Goal: Task Accomplishment & Management: Use online tool/utility

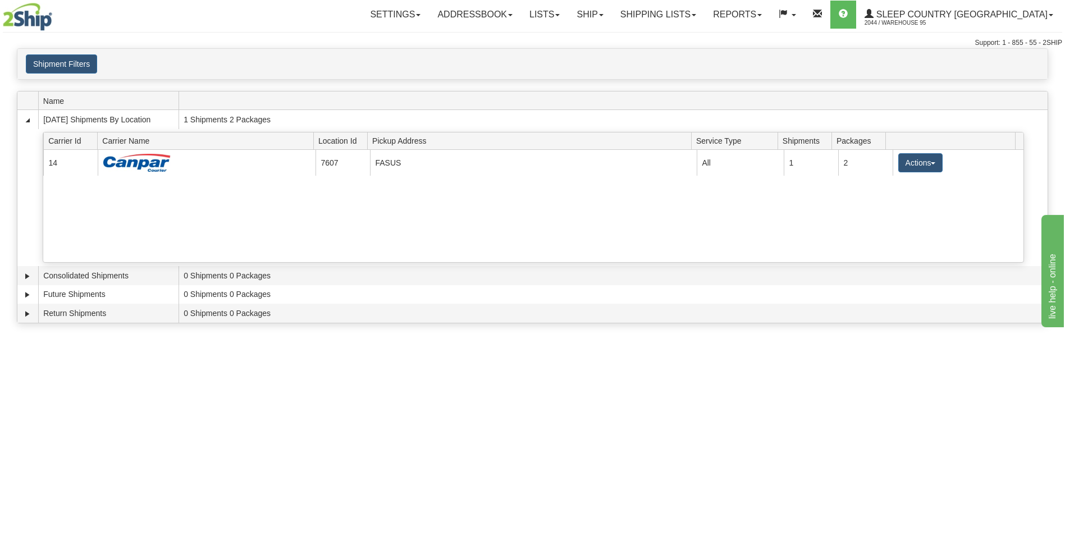
click at [35, 21] on img at bounding box center [27, 17] width 49 height 28
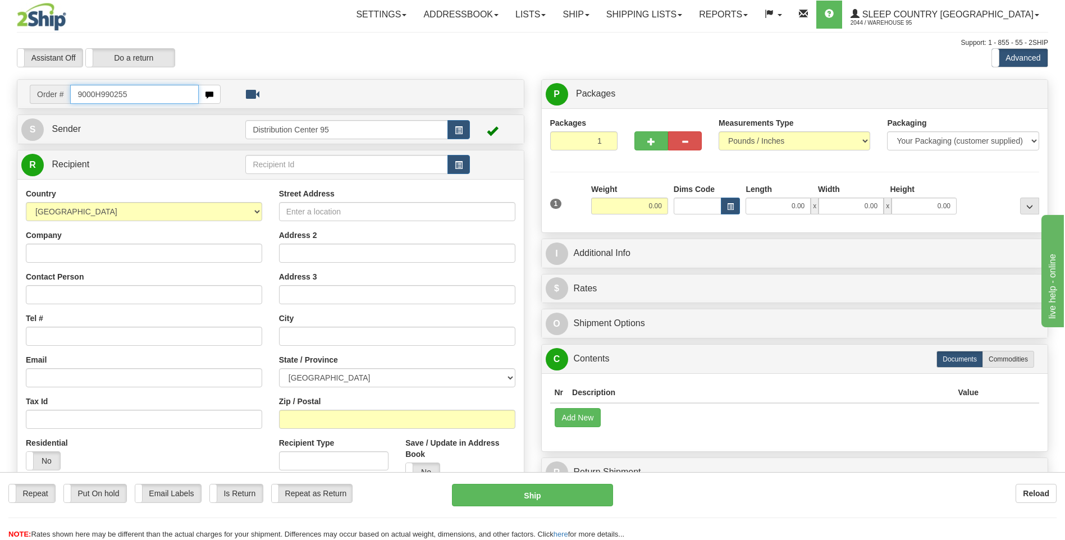
type input "9000H990255"
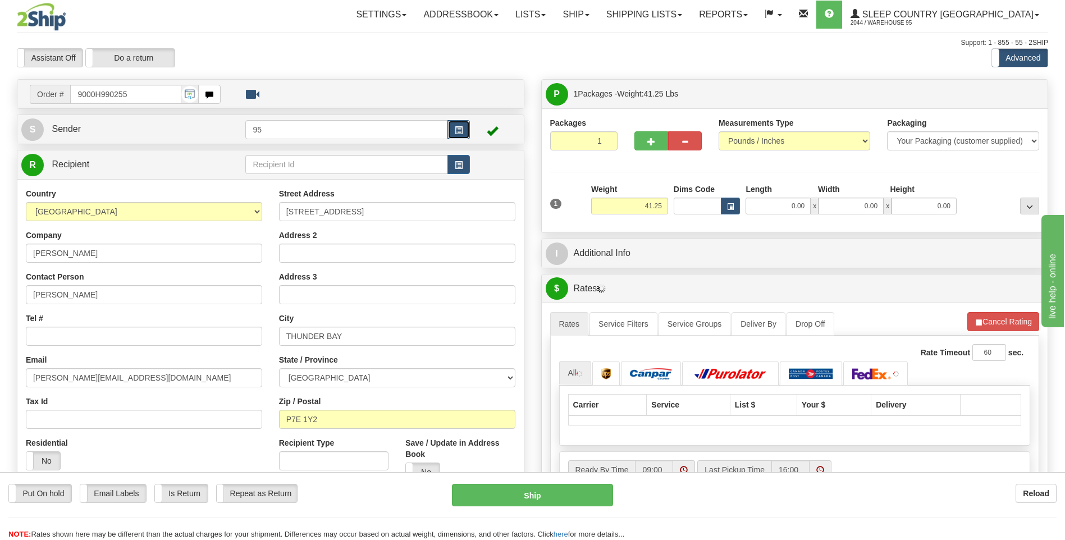
click at [451, 130] on button "button" at bounding box center [458, 129] width 22 height 19
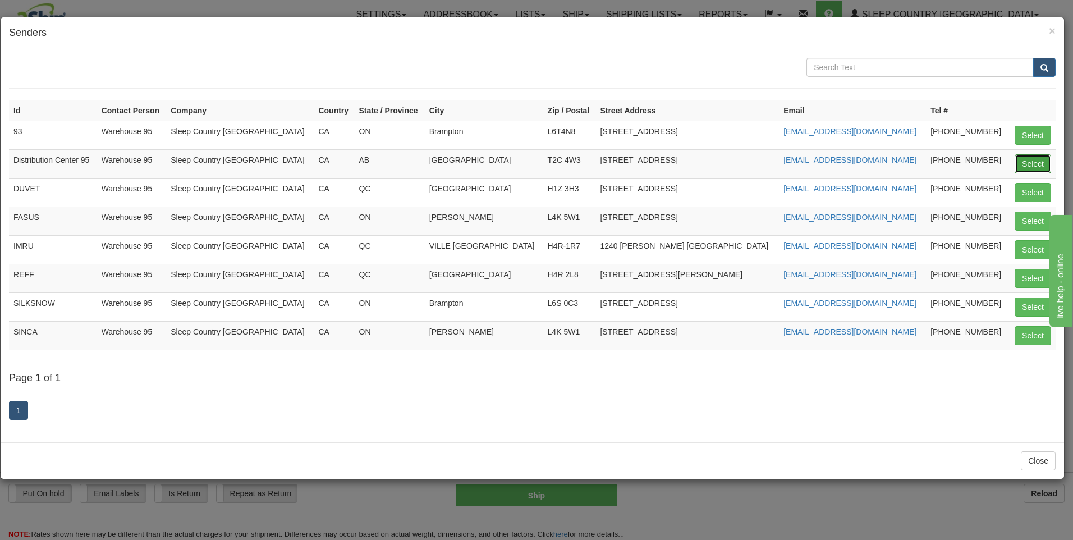
click at [1029, 167] on button "Select" at bounding box center [1033, 163] width 36 height 19
type input "Distribution Center 95"
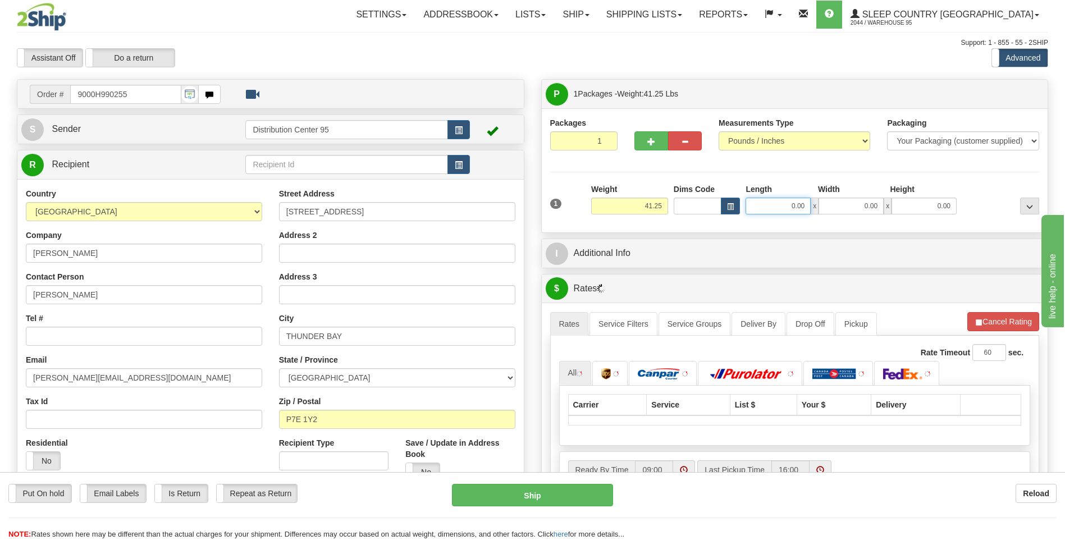
click at [776, 204] on input "0.00" at bounding box center [778, 206] width 65 height 17
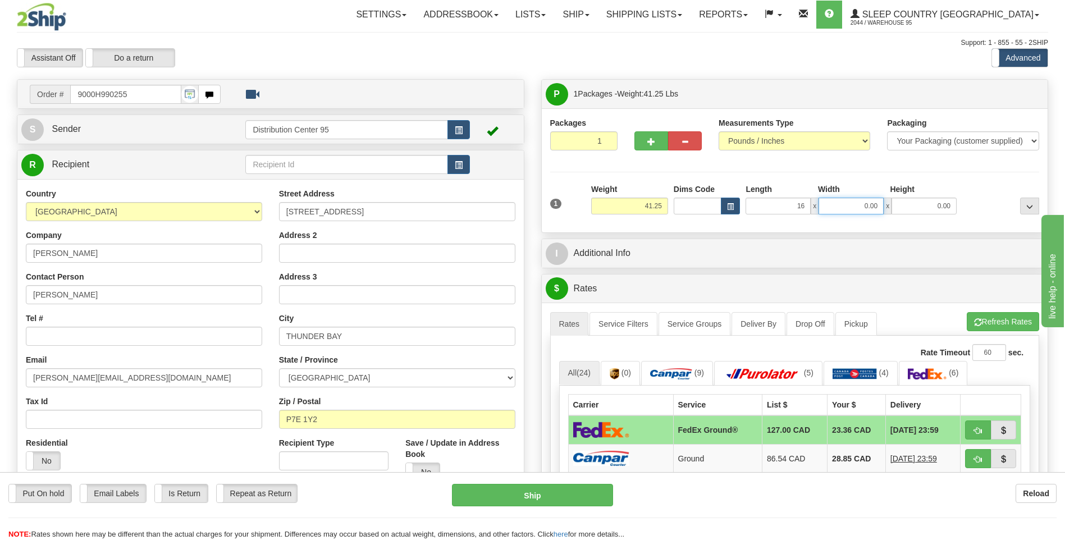
type input "16.00"
click at [851, 199] on input "0.00" at bounding box center [851, 206] width 65 height 17
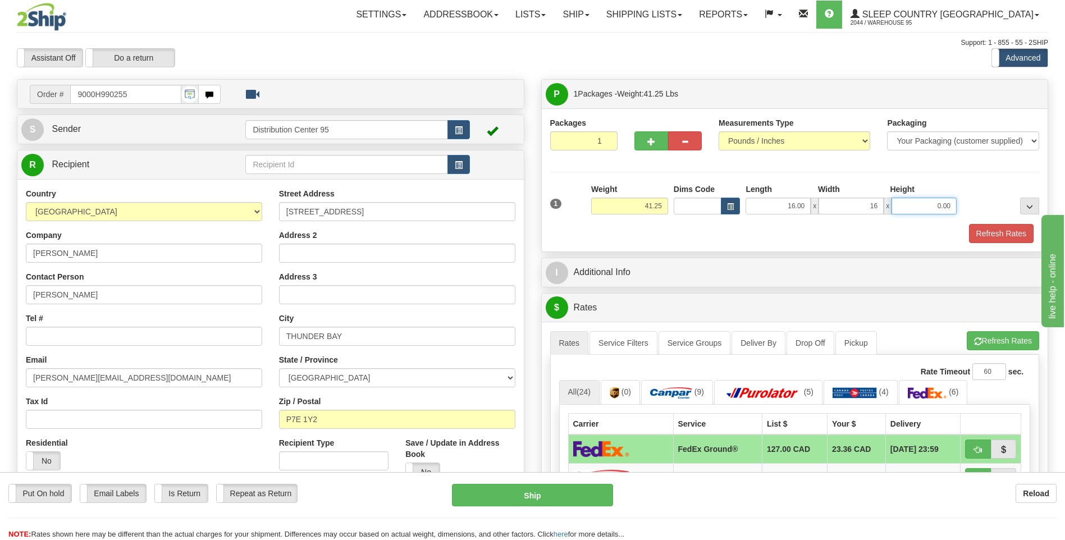
type input "16.00"
click at [934, 214] on input "0.00" at bounding box center [924, 206] width 65 height 17
type input "41.00"
click at [994, 173] on div "Packages 1 1 Measurements Type" at bounding box center [795, 180] width 490 height 126
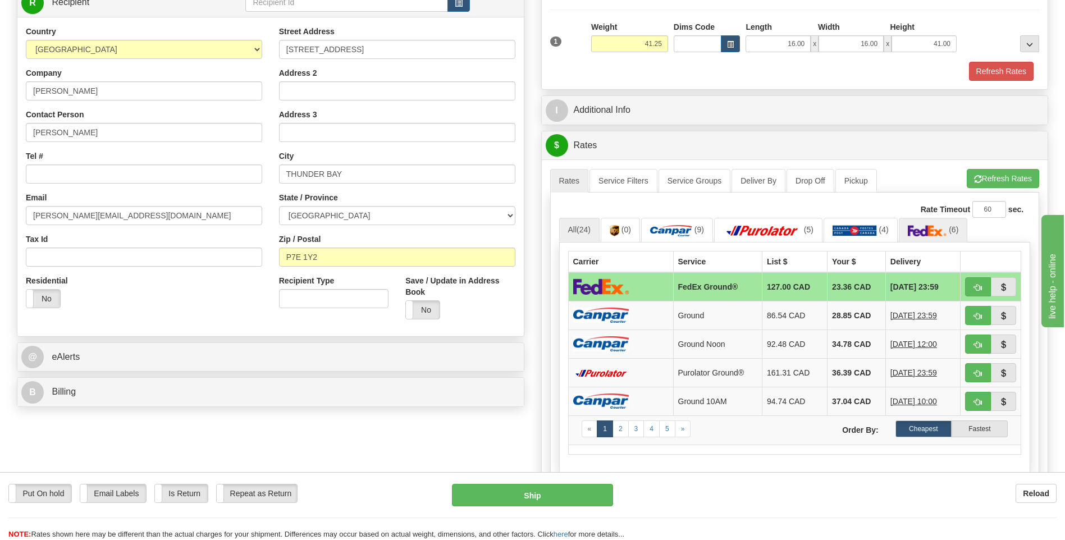
scroll to position [168, 0]
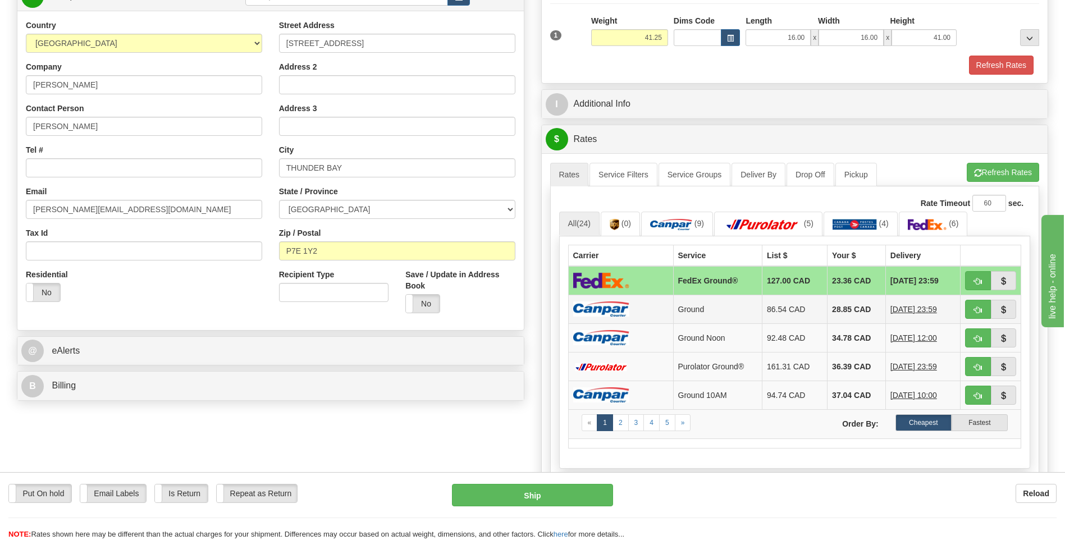
click at [676, 301] on td "Ground" at bounding box center [717, 309] width 89 height 29
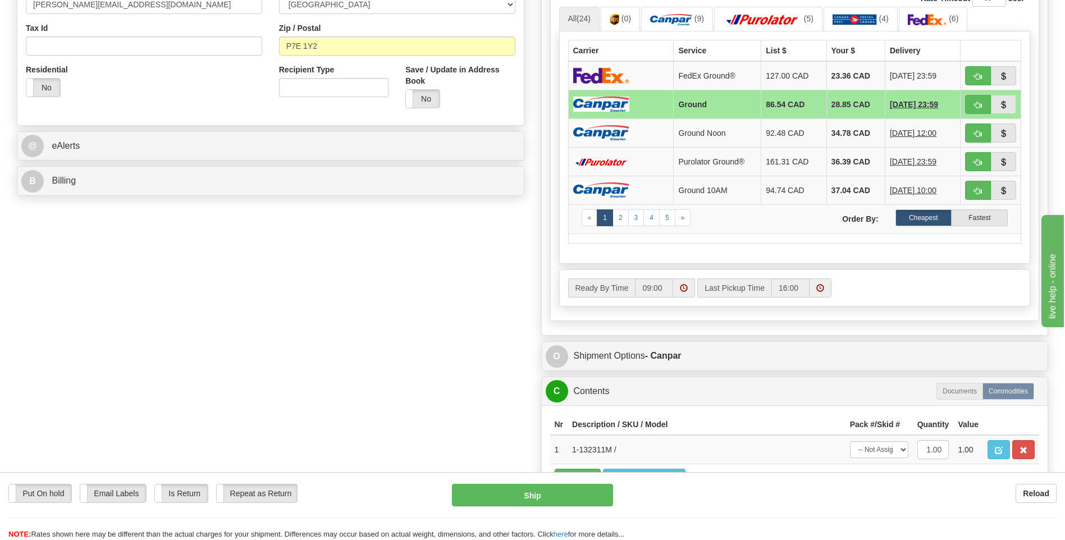
scroll to position [393, 0]
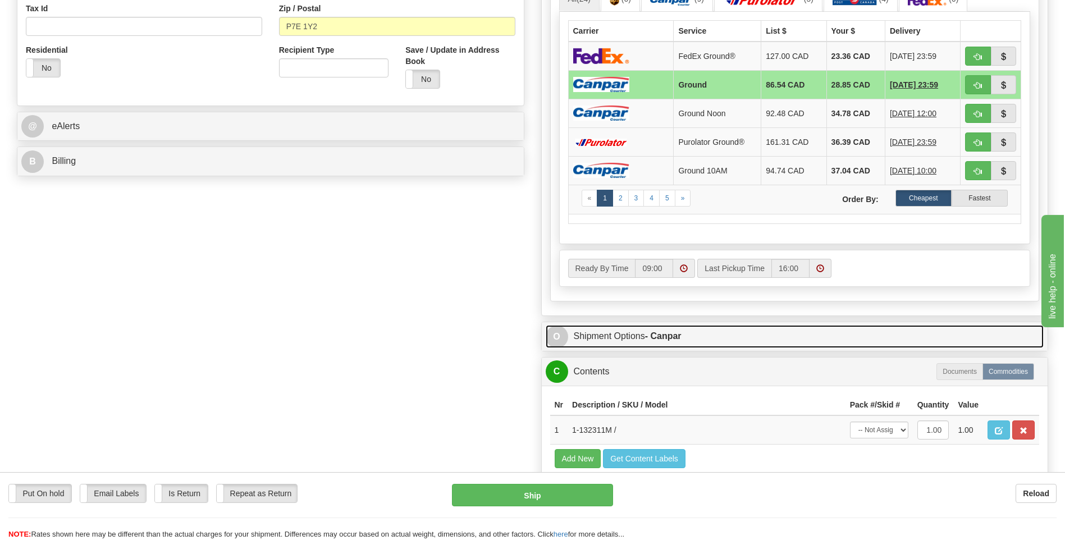
click at [650, 340] on strong "- Canpar" at bounding box center [663, 336] width 36 height 10
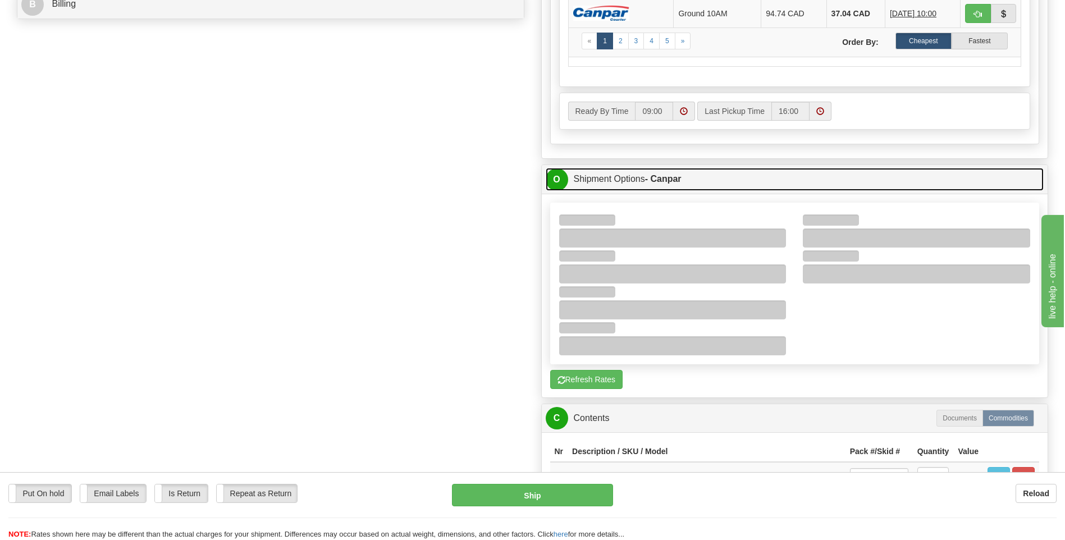
scroll to position [618, 0]
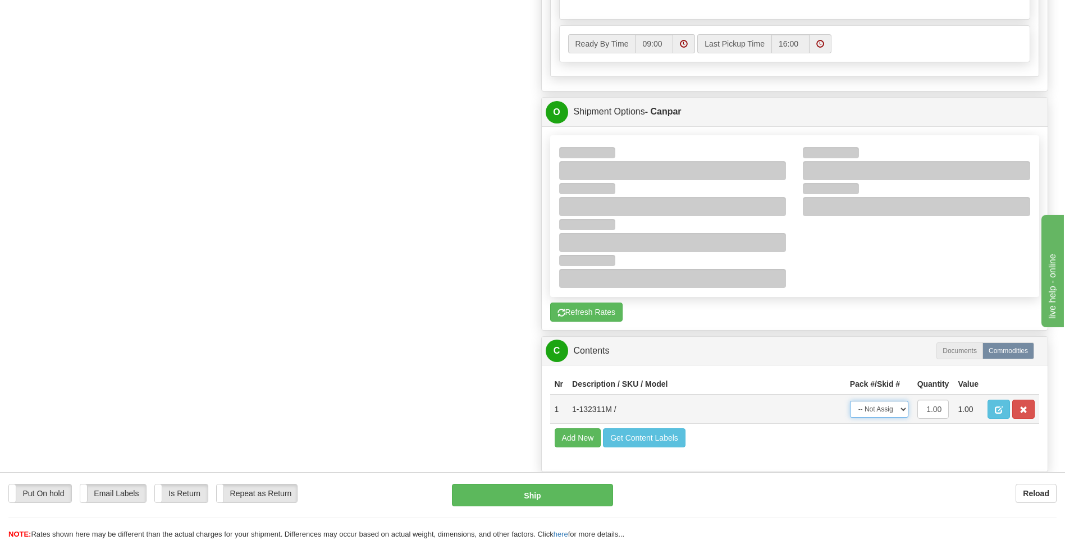
click at [889, 410] on select "-- Not Assigned -- Package 1" at bounding box center [879, 409] width 58 height 17
select select "0"
click at [850, 401] on select "-- Not Assigned -- Package 1" at bounding box center [879, 409] width 58 height 17
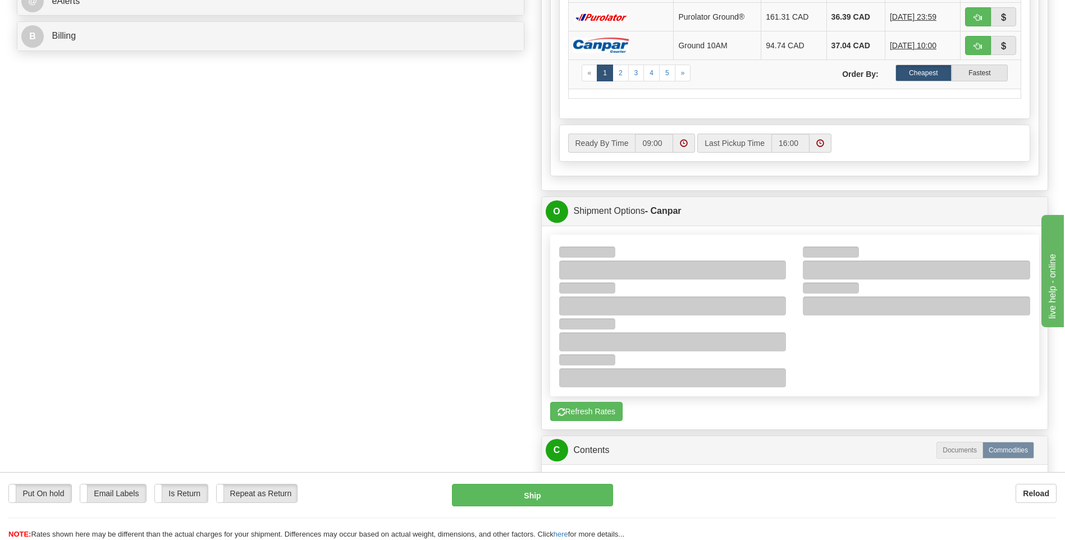
scroll to position [505, 0]
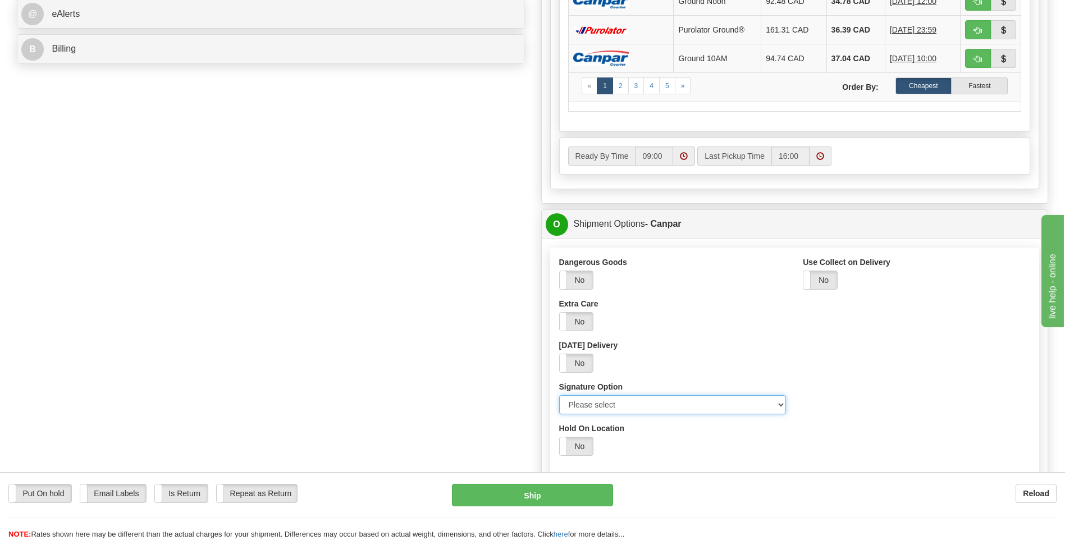
click at [651, 408] on select "Please select No Signature Required Signature Required Adult Signature" at bounding box center [672, 404] width 227 height 19
select select "2"
click at [559, 395] on select "Please select No Signature Required Signature Required Adult Signature" at bounding box center [672, 404] width 227 height 19
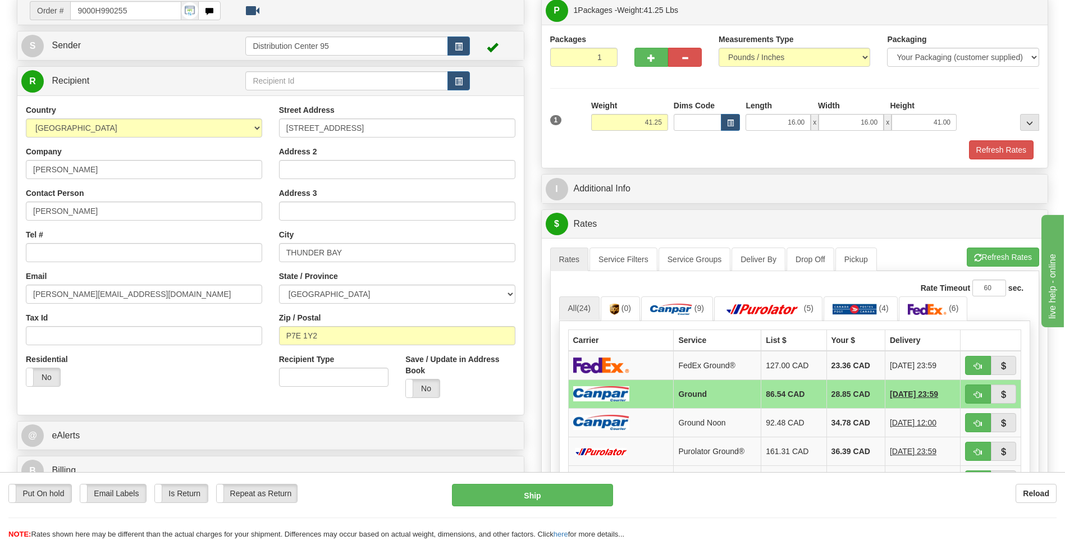
scroll to position [56, 0]
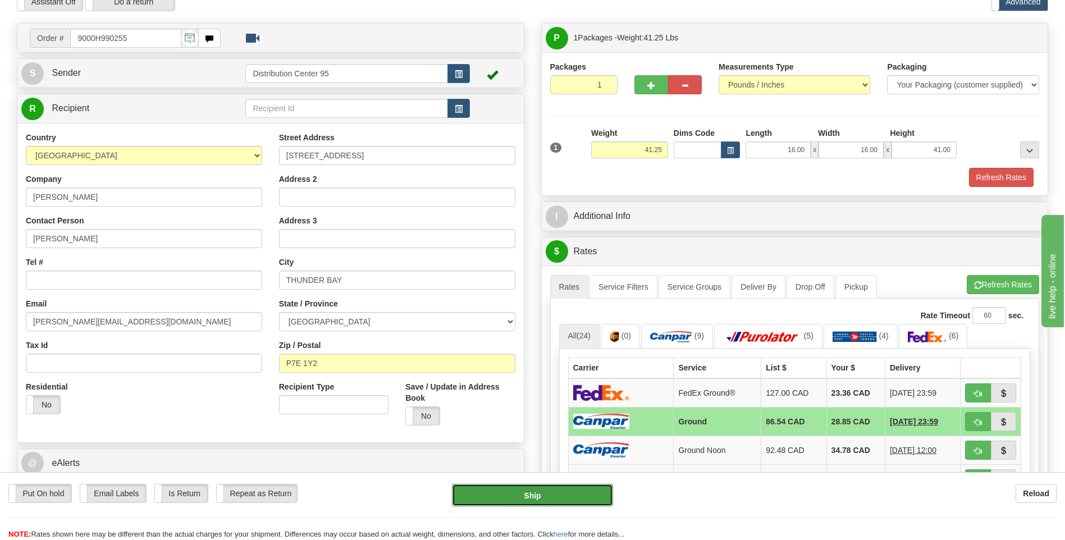
click at [544, 502] on button "Ship" at bounding box center [532, 495] width 161 height 22
type input "1"
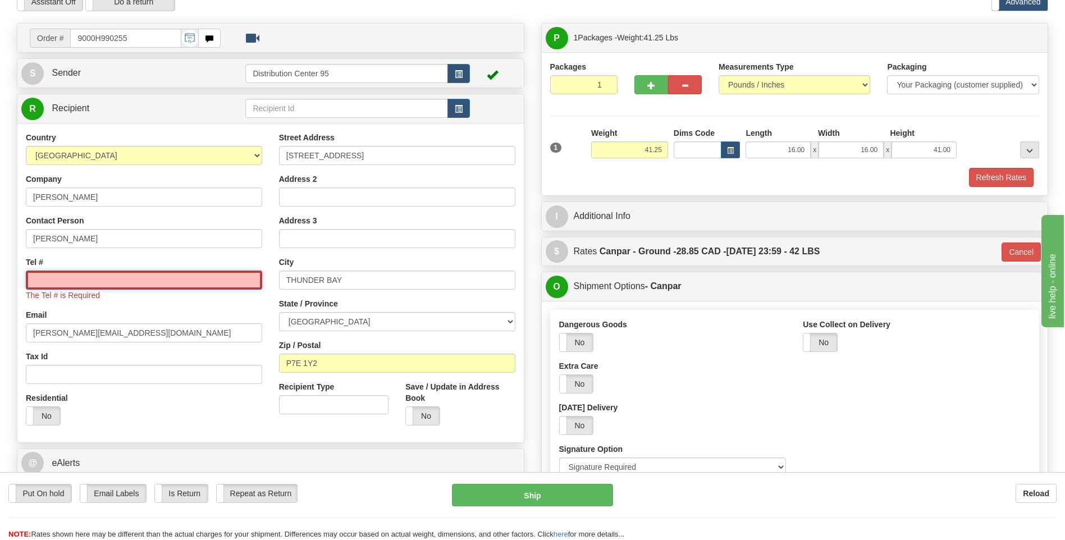
click at [80, 279] on input "Tel #" at bounding box center [144, 280] width 236 height 19
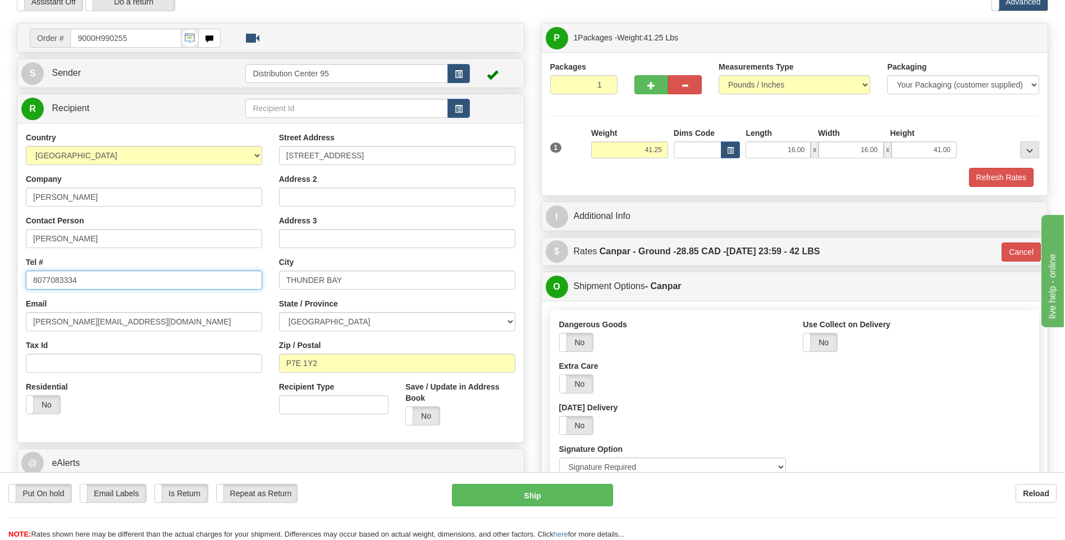
type input "8077083334"
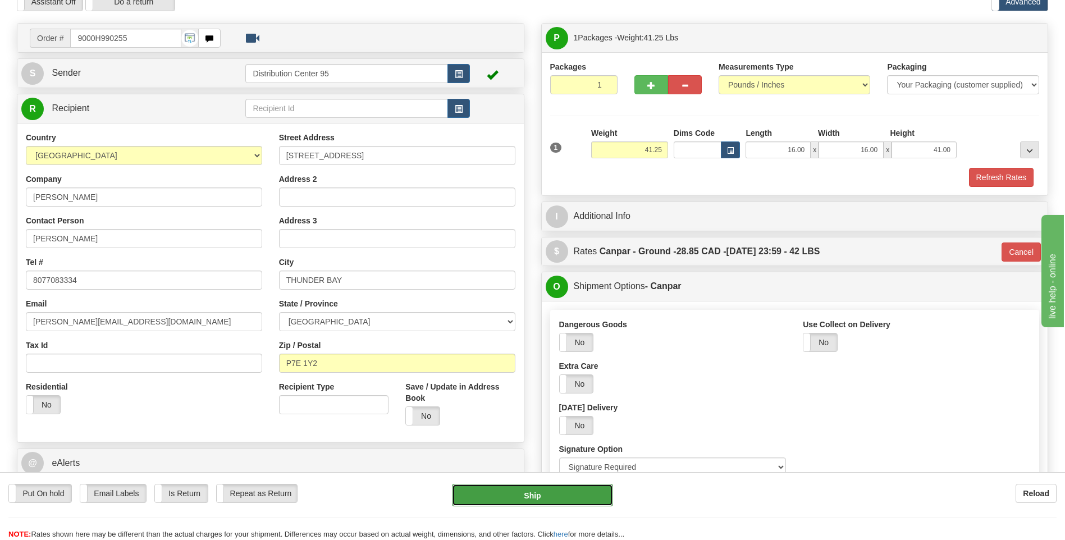
click at [515, 492] on button "Ship" at bounding box center [532, 495] width 161 height 22
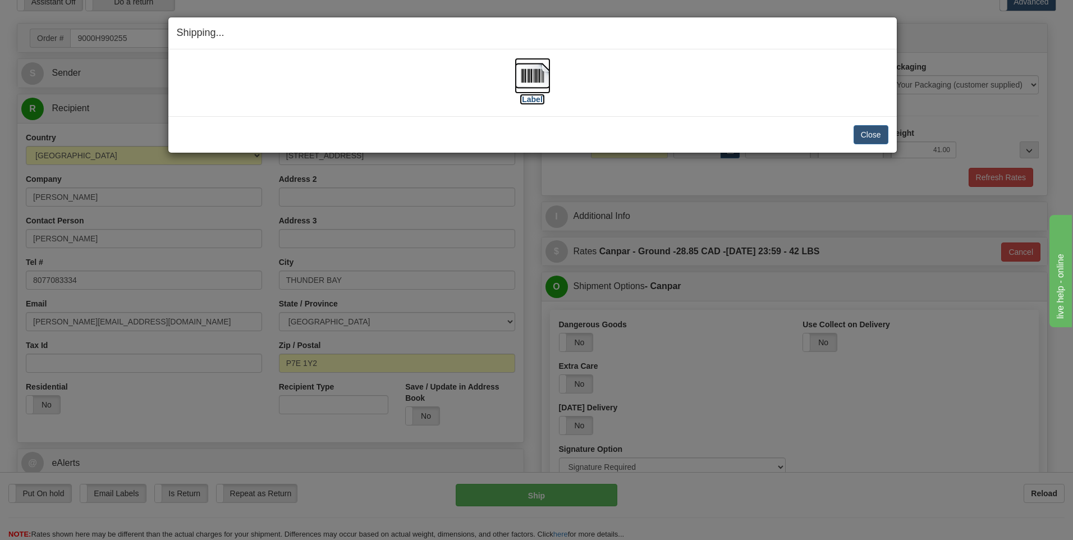
click at [527, 97] on label "[Label]" at bounding box center [533, 99] width 26 height 11
click at [866, 136] on button "Close" at bounding box center [871, 134] width 35 height 19
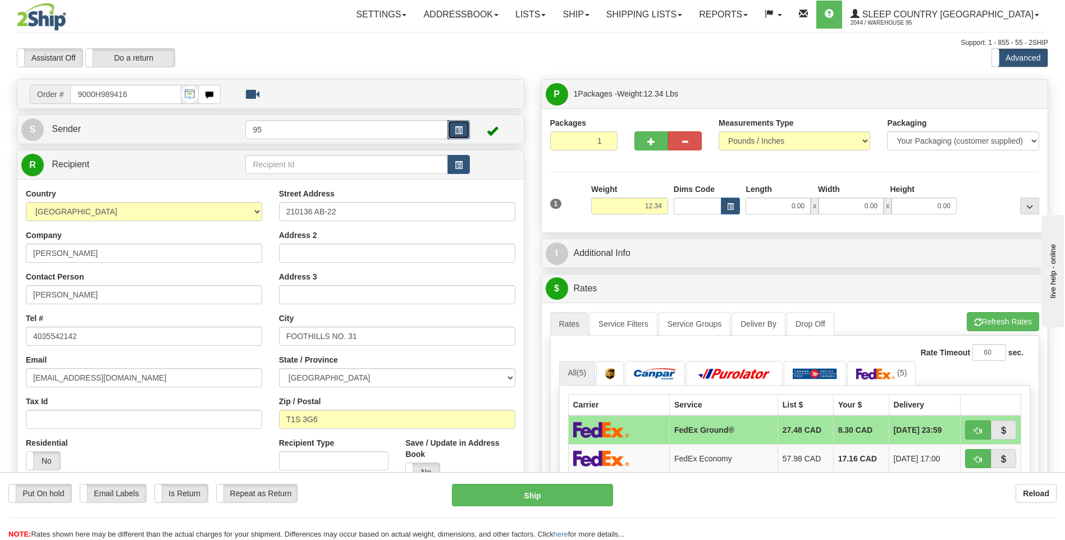
click at [452, 129] on button "button" at bounding box center [458, 129] width 22 height 19
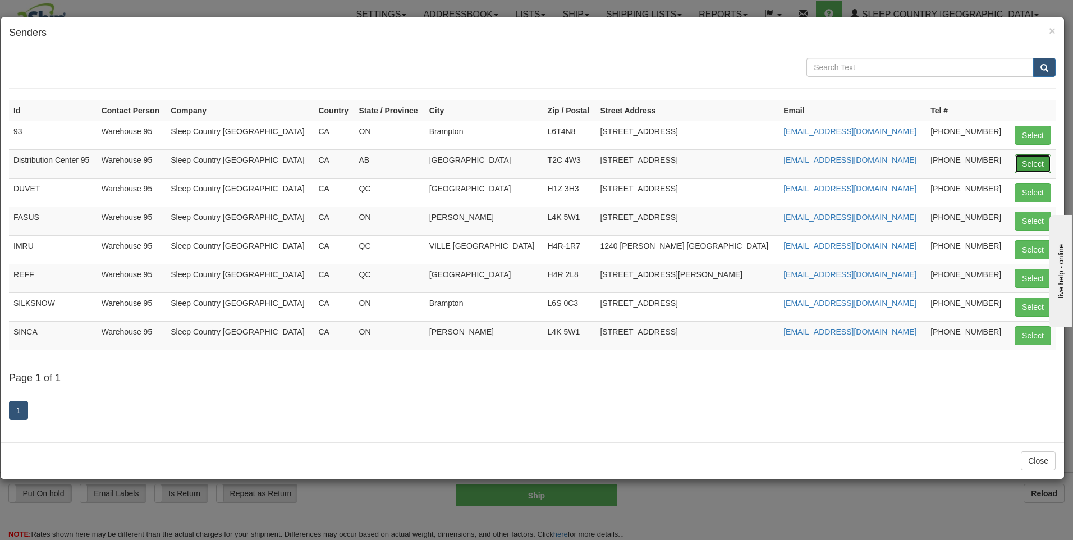
click at [1017, 160] on button "Select" at bounding box center [1033, 163] width 36 height 19
type input "Distribution Center 95"
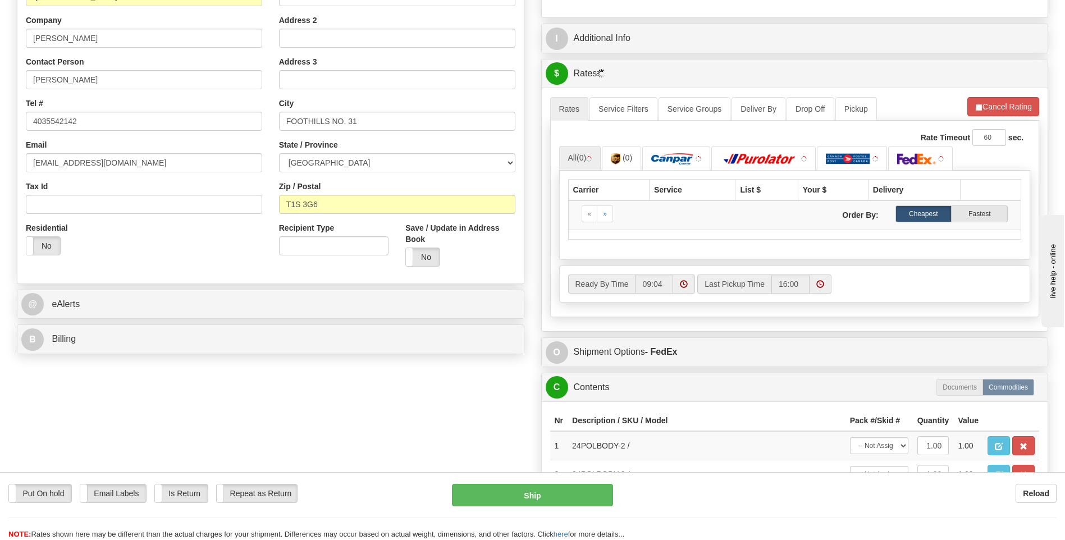
scroll to position [449, 0]
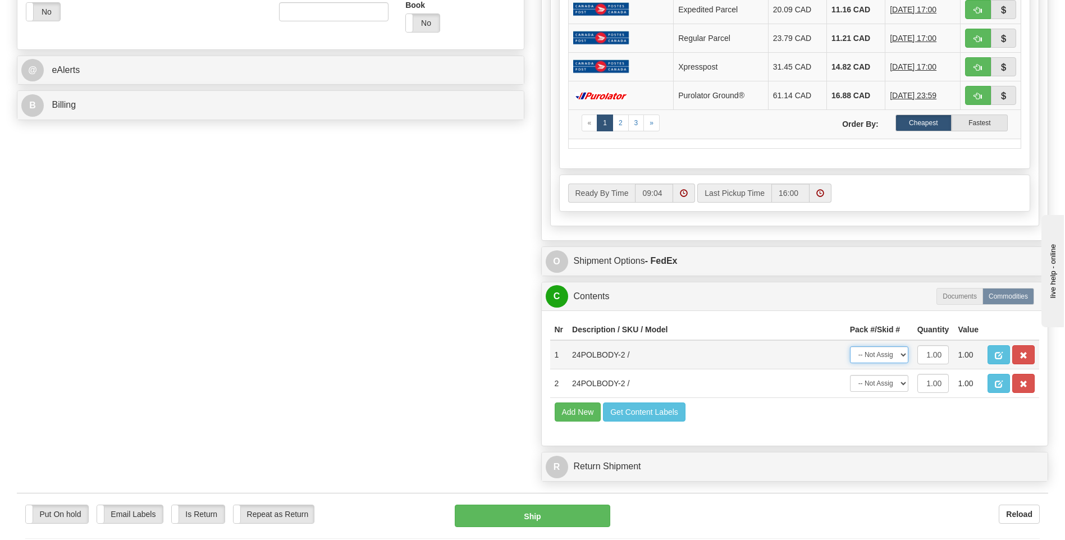
click at [874, 358] on select "-- Not Assigned -- Package 1" at bounding box center [879, 354] width 58 height 17
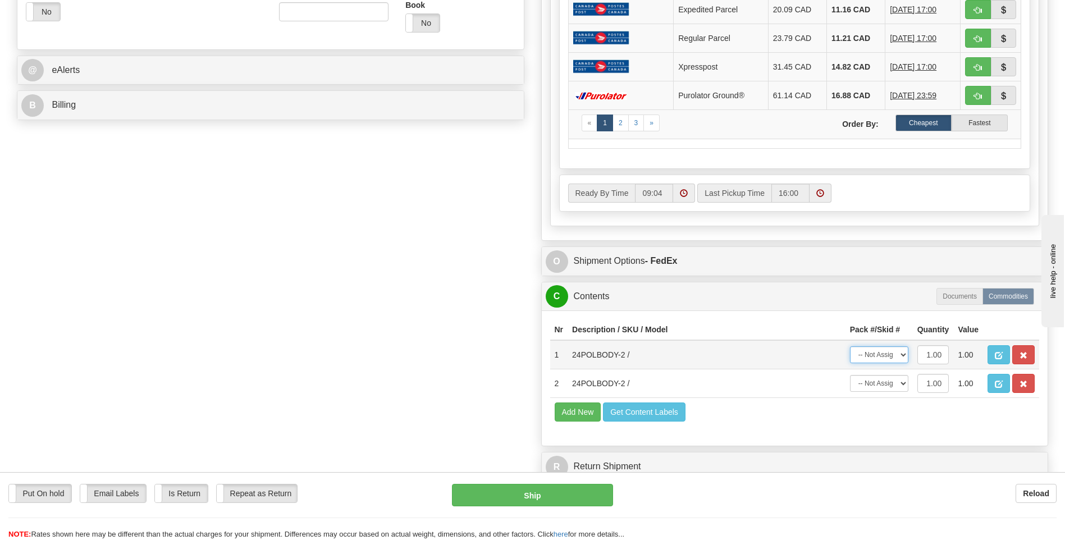
select select "0"
click at [850, 346] on select "-- Not Assigned -- Package 1" at bounding box center [879, 354] width 58 height 17
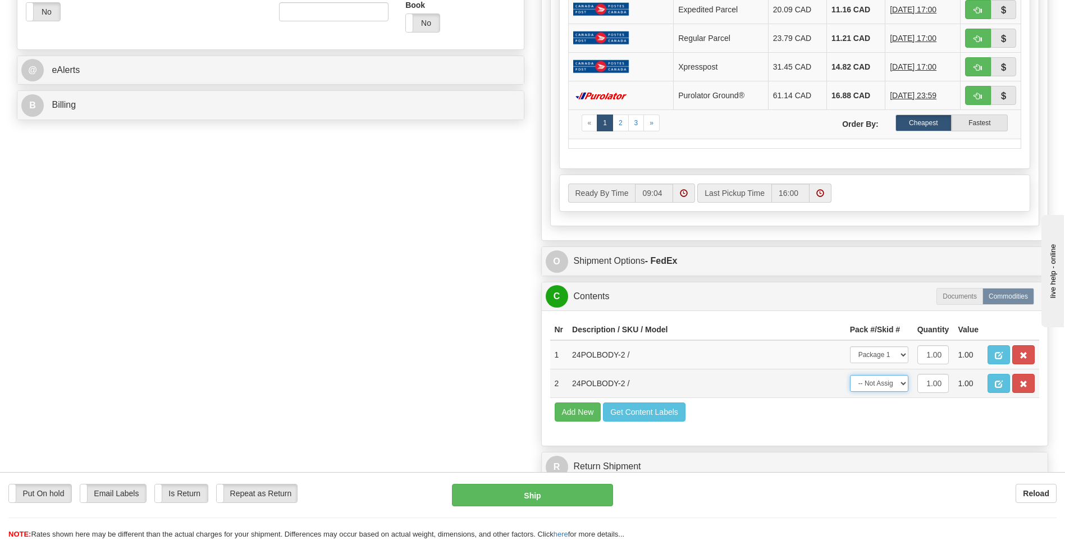
click at [878, 388] on select "-- Not Assigned -- Package 1" at bounding box center [879, 383] width 58 height 17
select select "0"
click at [850, 375] on select "-- Not Assigned -- Package 1" at bounding box center [879, 383] width 58 height 17
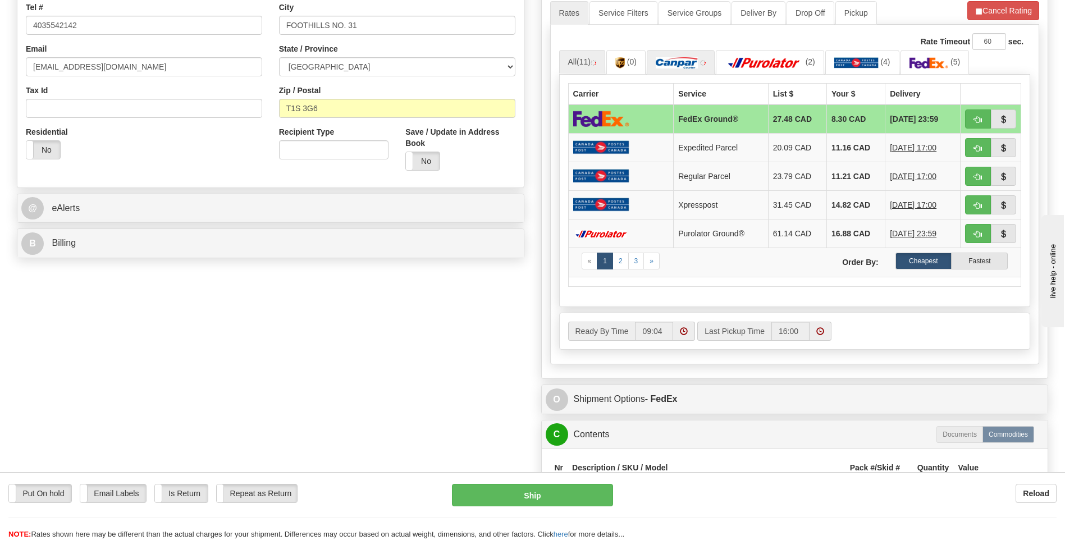
scroll to position [168, 0]
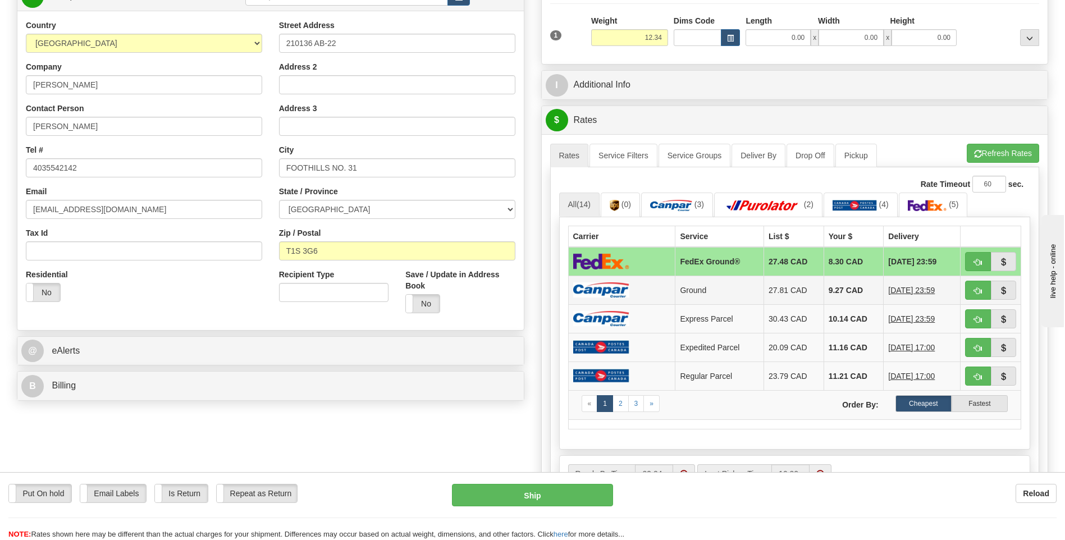
click at [630, 291] on td at bounding box center [621, 290] width 107 height 29
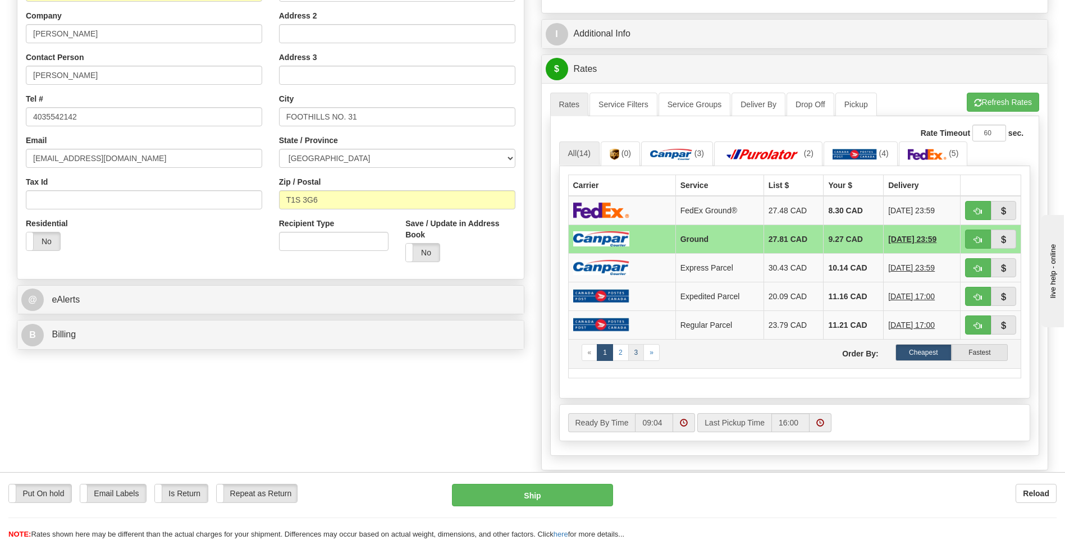
scroll to position [281, 0]
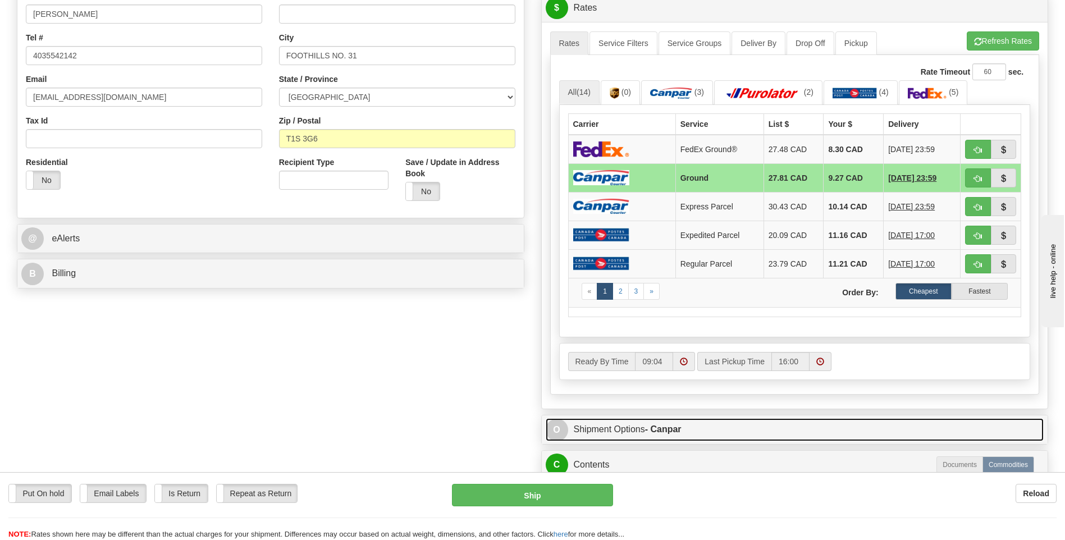
click at [628, 424] on link "O Shipment Options - Canpar" at bounding box center [795, 429] width 499 height 23
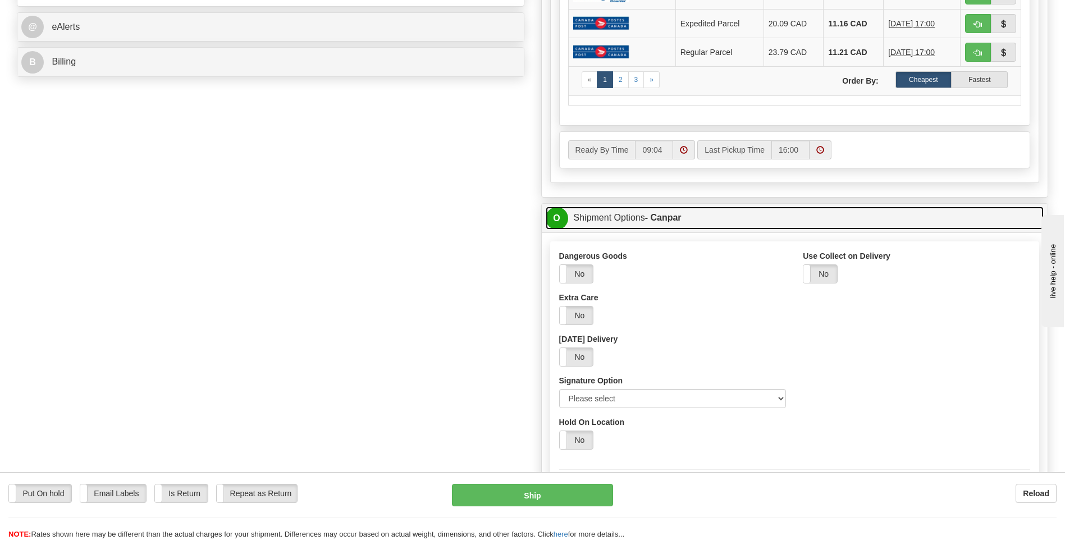
scroll to position [505, 0]
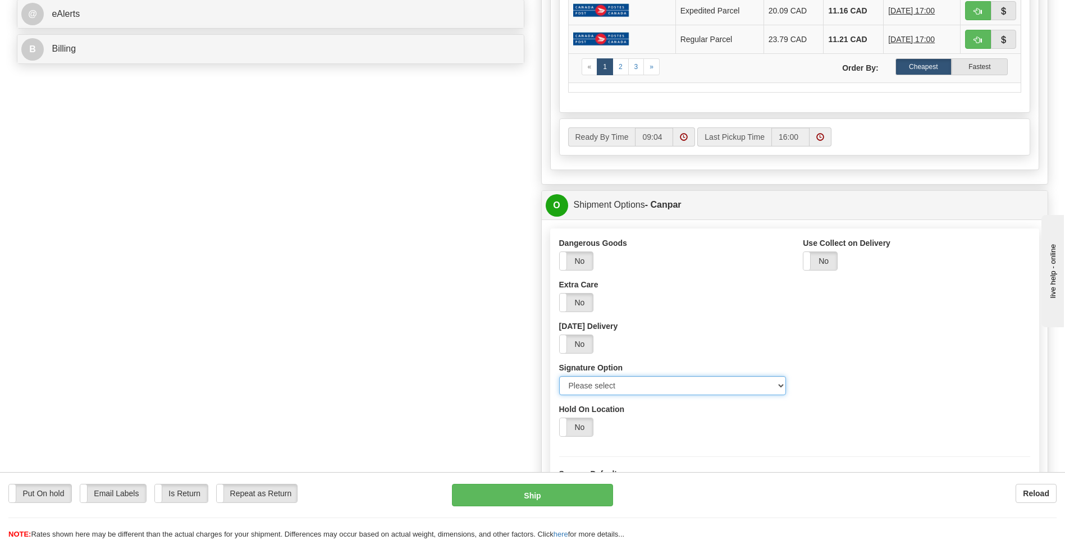
click at [620, 389] on select "Please select No Signature Required Signature Required Adult Signature" at bounding box center [672, 385] width 227 height 19
click at [628, 387] on select "Please select No Signature Required Signature Required Adult Signature" at bounding box center [672, 385] width 227 height 19
click at [559, 376] on select "Please select No Signature Required Signature Required Adult Signature" at bounding box center [672, 385] width 227 height 19
click at [620, 385] on select "Please select No Signature Required Signature Required Adult Signature" at bounding box center [672, 385] width 227 height 19
click at [559, 376] on select "Please select No Signature Required Signature Required Adult Signature" at bounding box center [672, 385] width 227 height 19
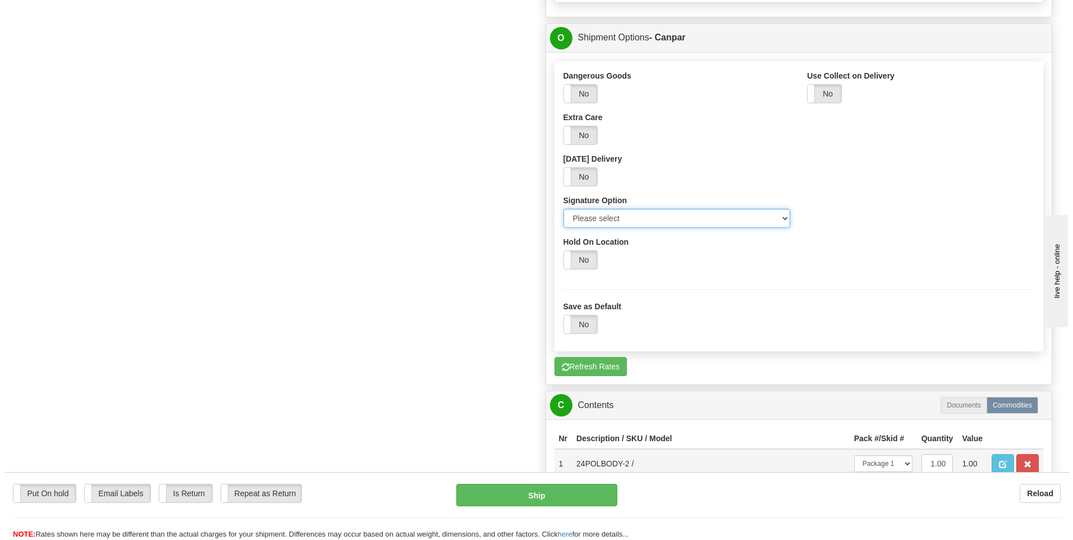
scroll to position [674, 0]
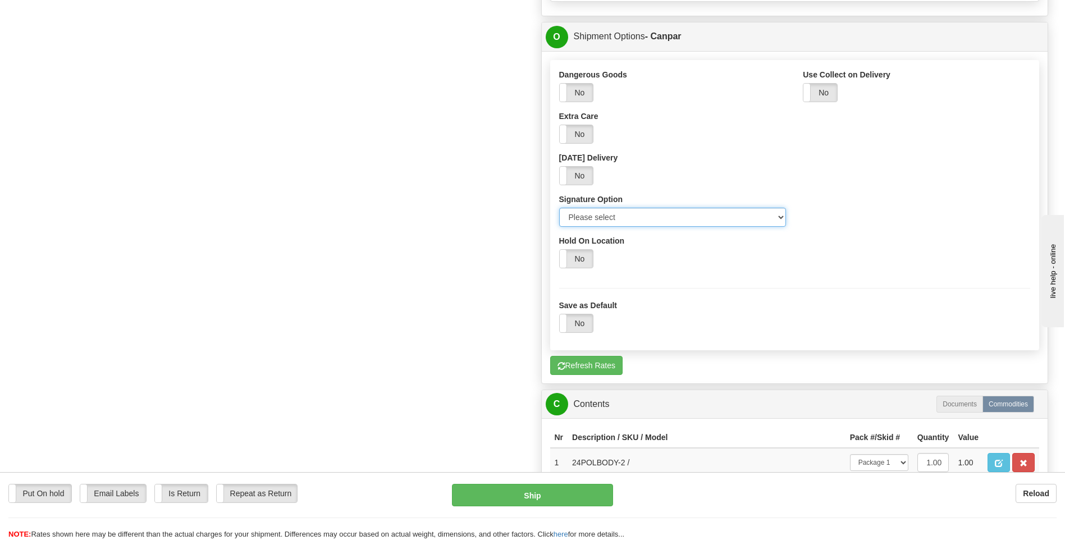
click at [624, 214] on select "Please select No Signature Required Signature Required Adult Signature" at bounding box center [672, 217] width 227 height 19
select select "1"
click at [559, 208] on select "Please select No Signature Required Signature Required Adult Signature" at bounding box center [672, 217] width 227 height 19
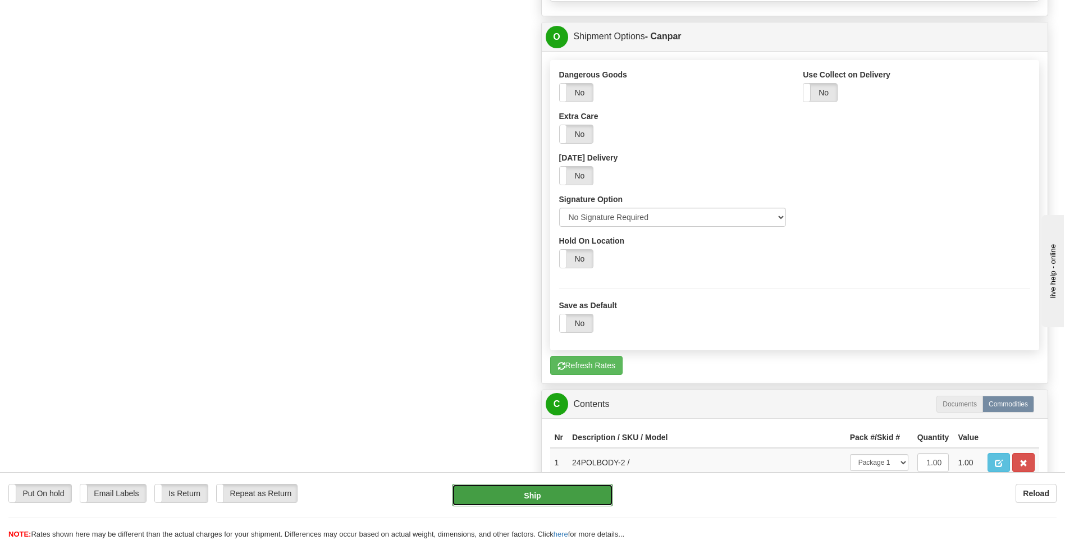
click at [558, 502] on button "Ship" at bounding box center [532, 495] width 161 height 22
type input "1"
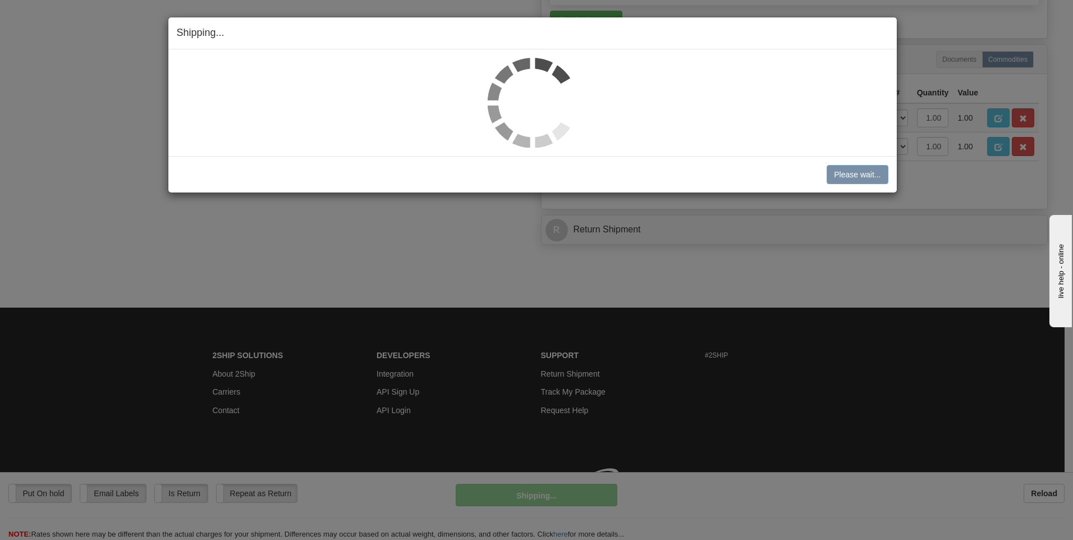
scroll to position [633, 0]
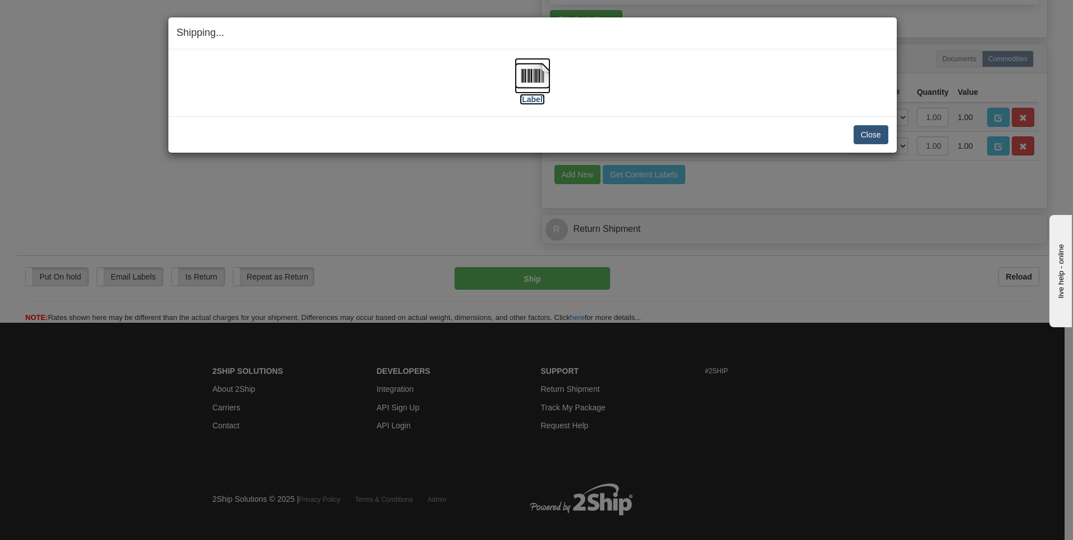
click at [538, 99] on label "[Label]" at bounding box center [533, 99] width 26 height 11
click at [874, 136] on button "Close" at bounding box center [871, 134] width 35 height 19
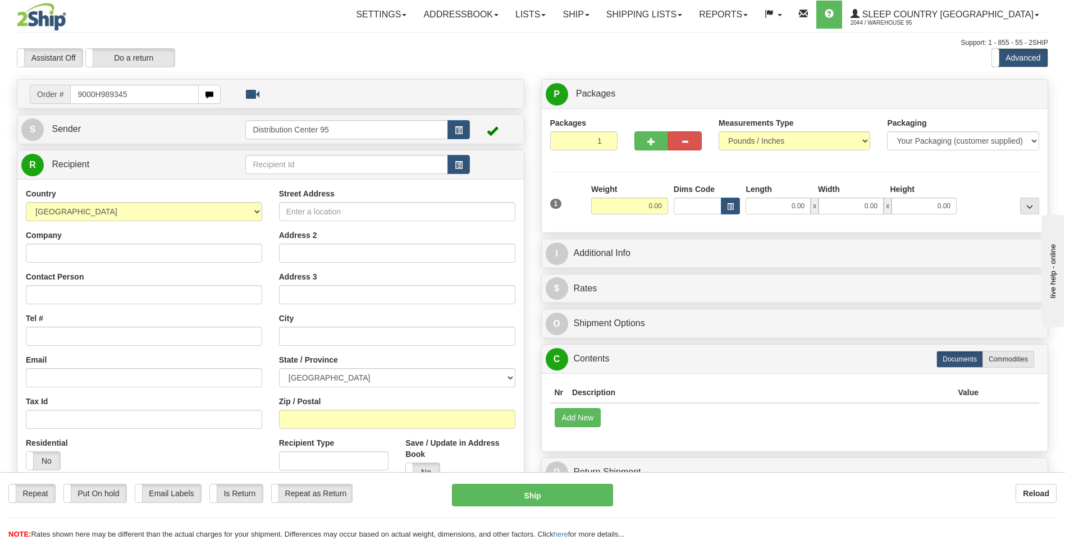
type input "9000H989345"
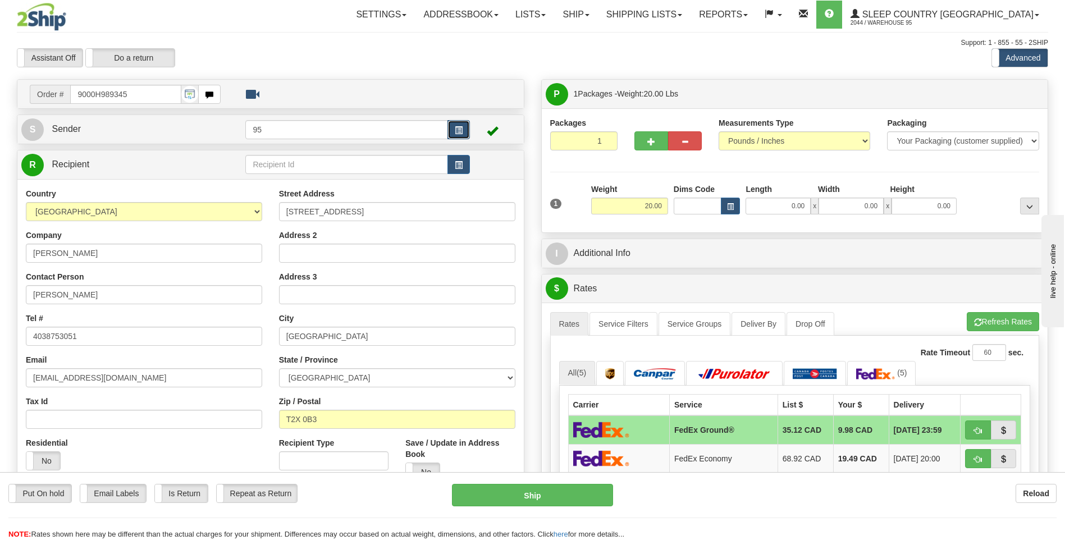
click at [468, 127] on button "button" at bounding box center [458, 129] width 22 height 19
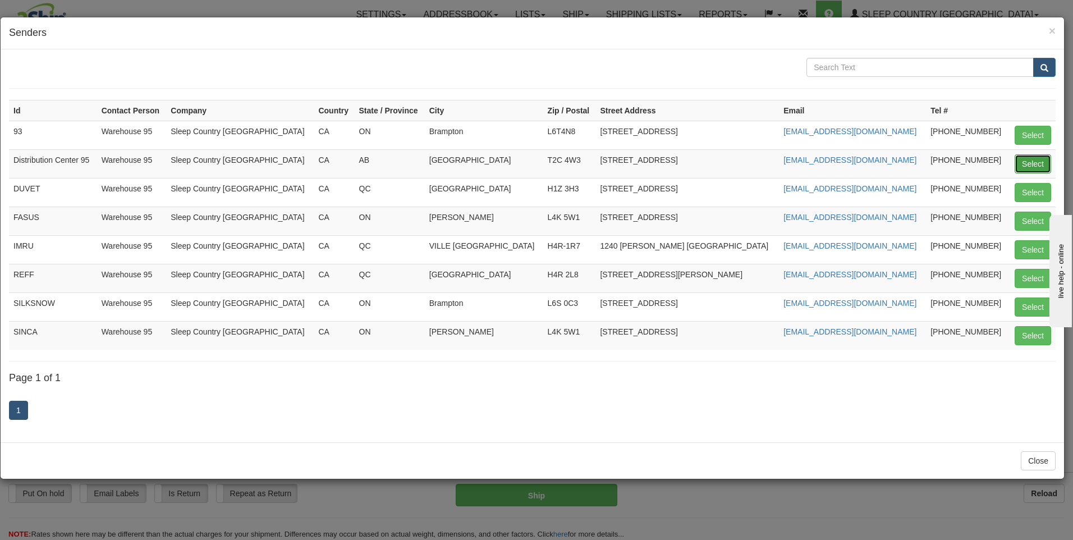
click at [1018, 163] on button "Select" at bounding box center [1033, 163] width 36 height 19
type input "Distribution Center 95"
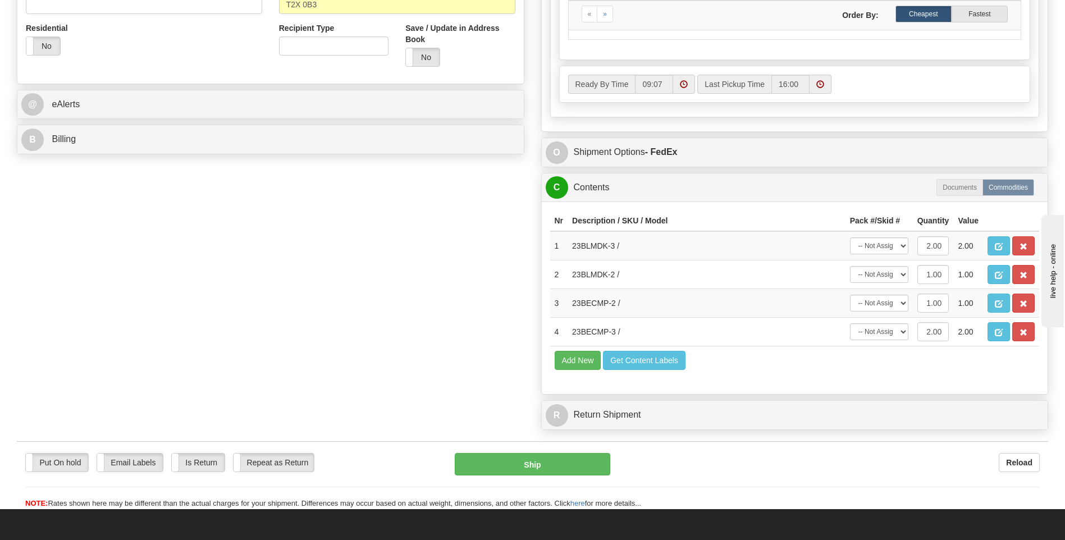
scroll to position [505, 0]
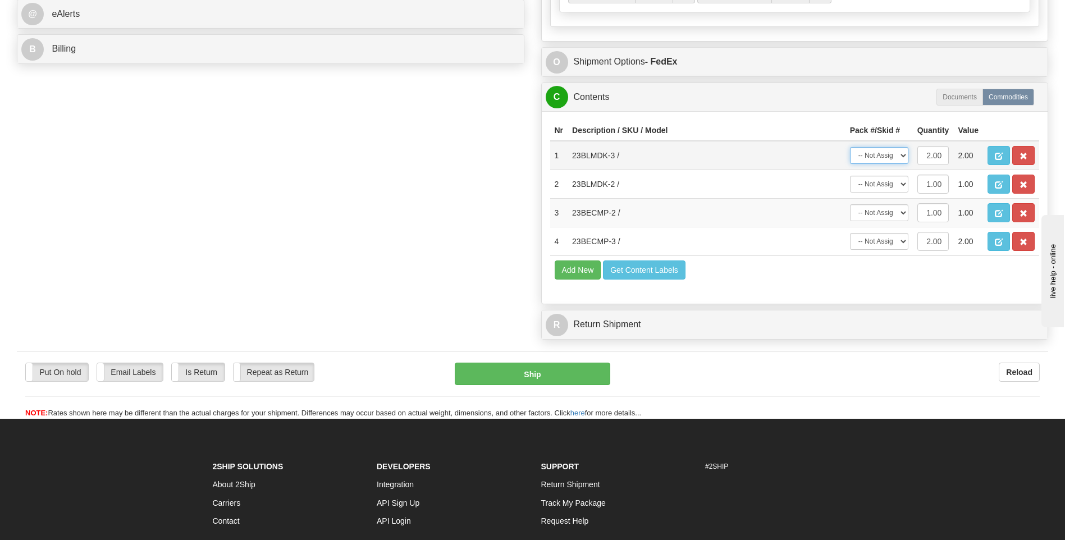
click at [890, 150] on select "-- Not Assigned -- Package 1" at bounding box center [879, 155] width 58 height 17
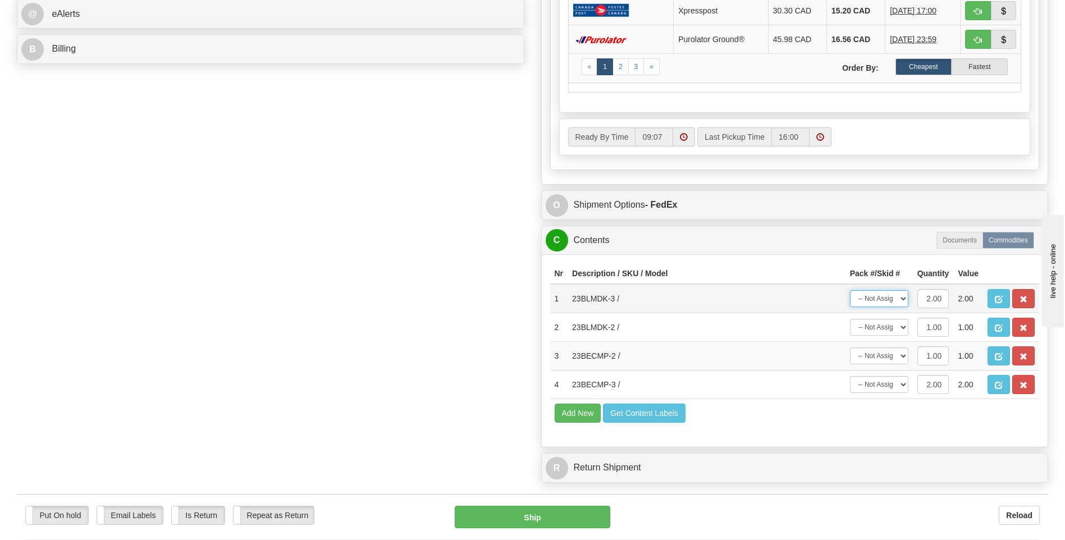
select select "0"
click at [850, 290] on select "-- Not Assigned -- Package 1" at bounding box center [879, 298] width 58 height 17
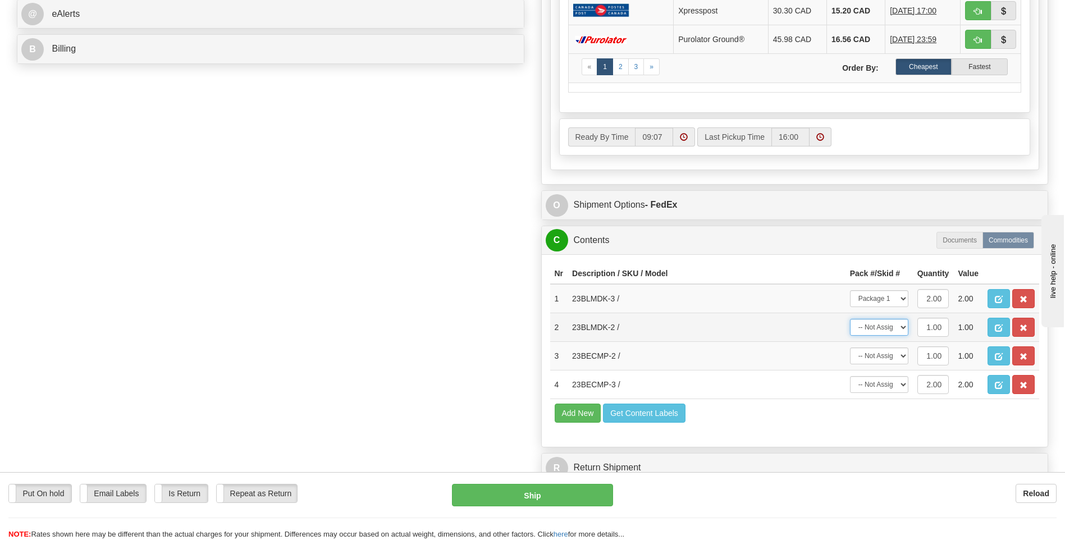
click at [884, 330] on select "-- Not Assigned -- Package 1" at bounding box center [879, 327] width 58 height 17
select select "0"
click at [850, 319] on select "-- Not Assigned -- Package 1" at bounding box center [879, 327] width 58 height 17
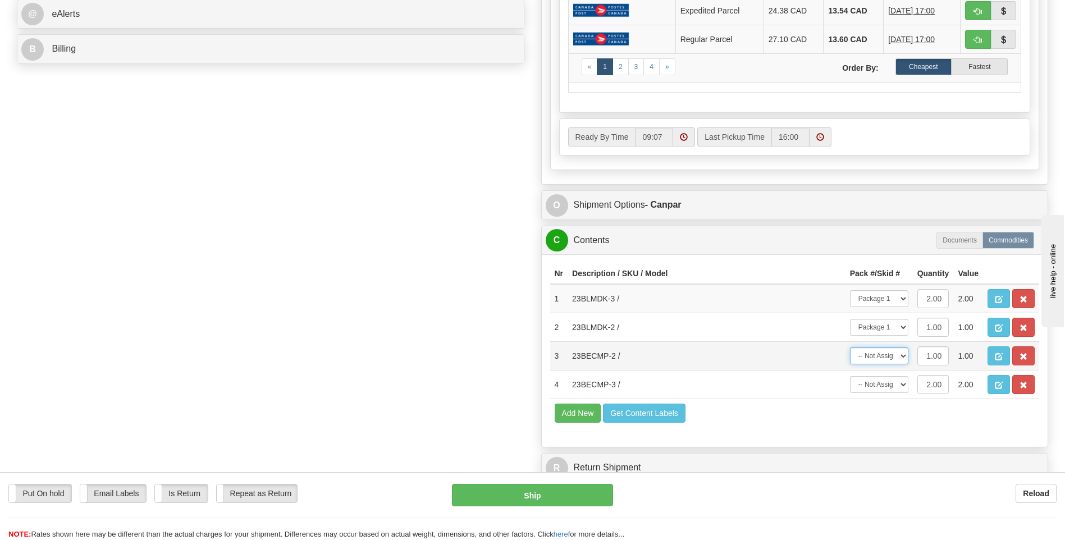
click at [883, 358] on select "-- Not Assigned -- Package 1" at bounding box center [879, 356] width 58 height 17
select select "0"
click at [850, 348] on select "-- Not Assigned -- Package 1" at bounding box center [879, 356] width 58 height 17
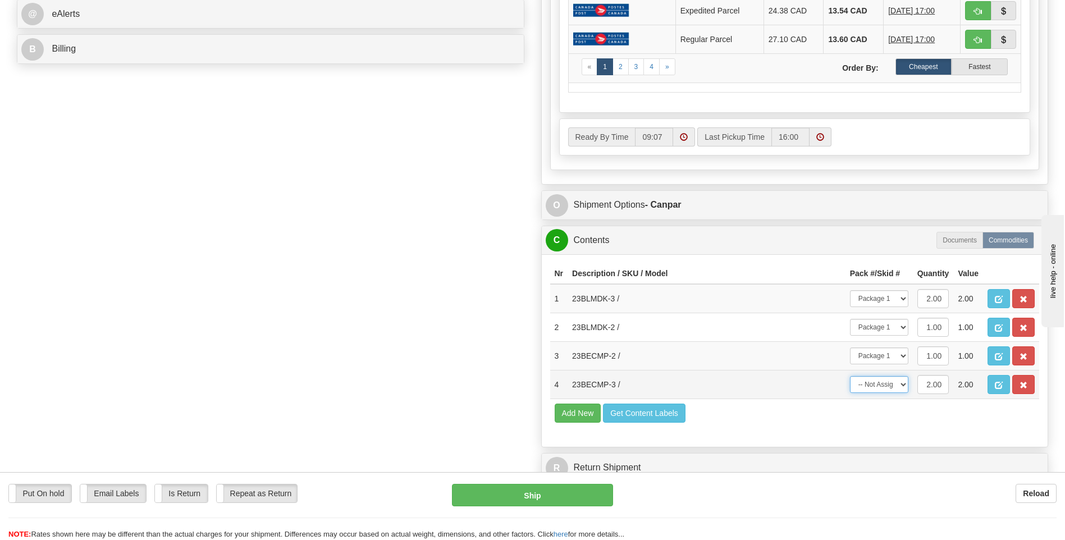
click at [879, 391] on select "-- Not Assigned -- Package 1" at bounding box center [879, 384] width 58 height 17
select select "0"
click at [850, 376] on select "-- Not Assigned -- Package 1" at bounding box center [879, 384] width 58 height 17
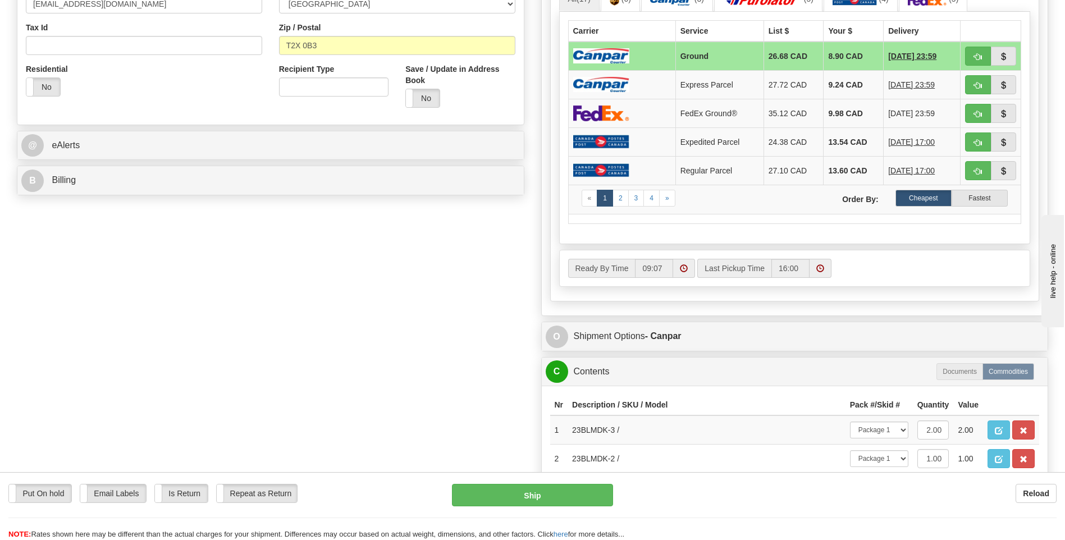
scroll to position [393, 0]
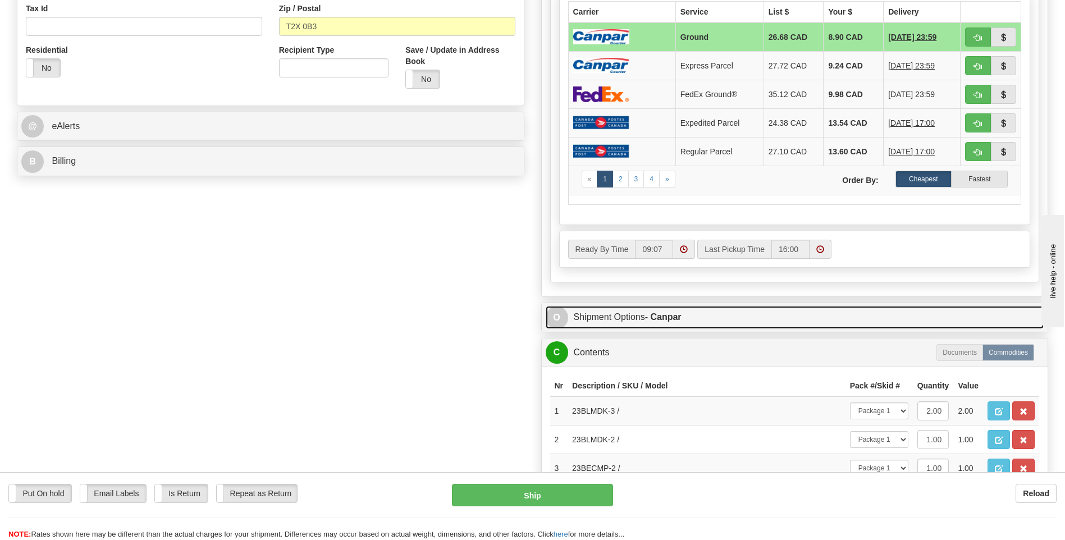
click at [647, 316] on link "O Shipment Options - Canpar" at bounding box center [795, 317] width 499 height 23
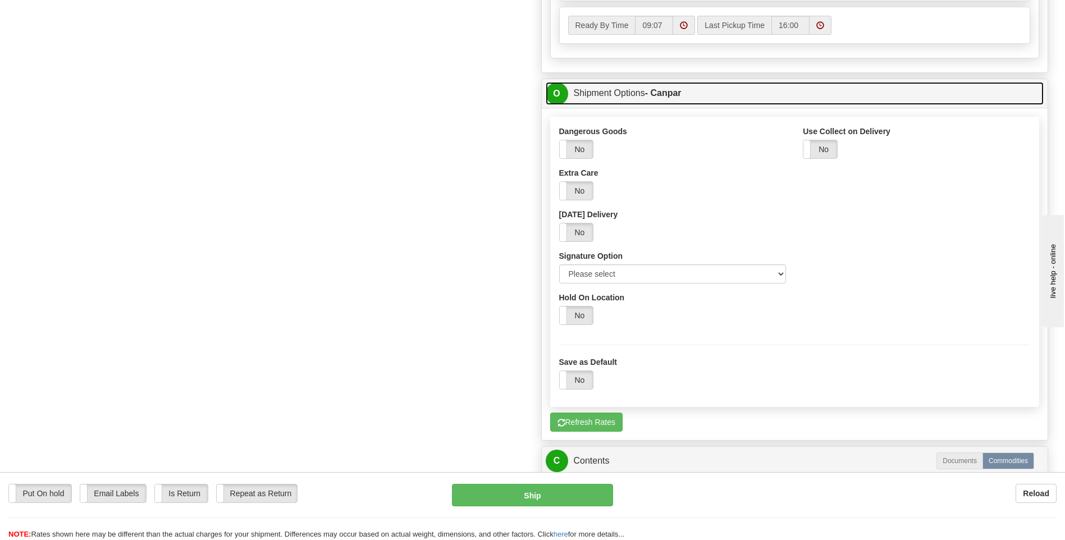
scroll to position [618, 0]
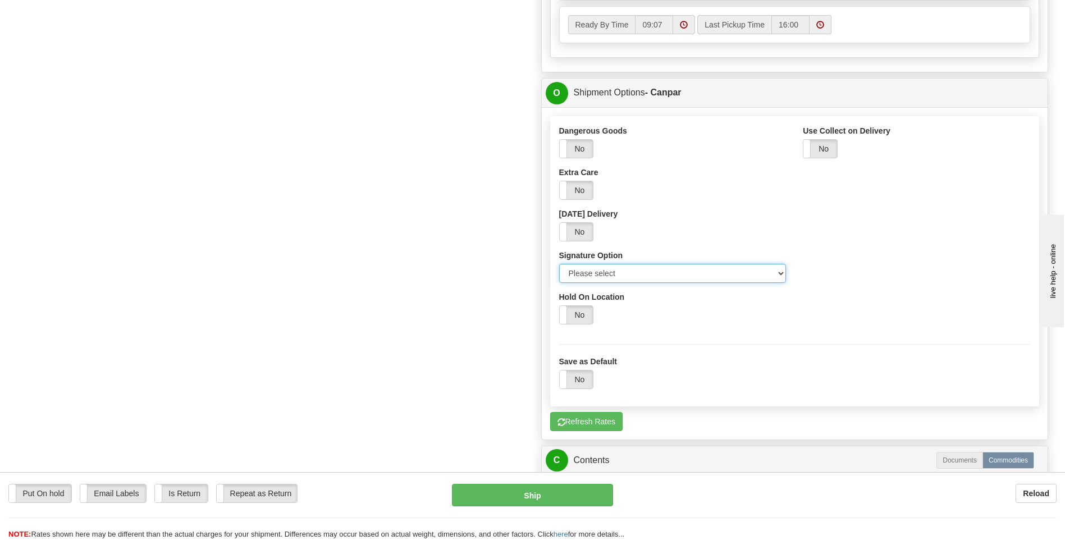
click at [607, 274] on select "Please select No Signature Required Signature Required Adult Signature" at bounding box center [672, 273] width 227 height 19
select select "2"
click at [559, 264] on select "Please select No Signature Required Signature Required Adult Signature" at bounding box center [672, 273] width 227 height 19
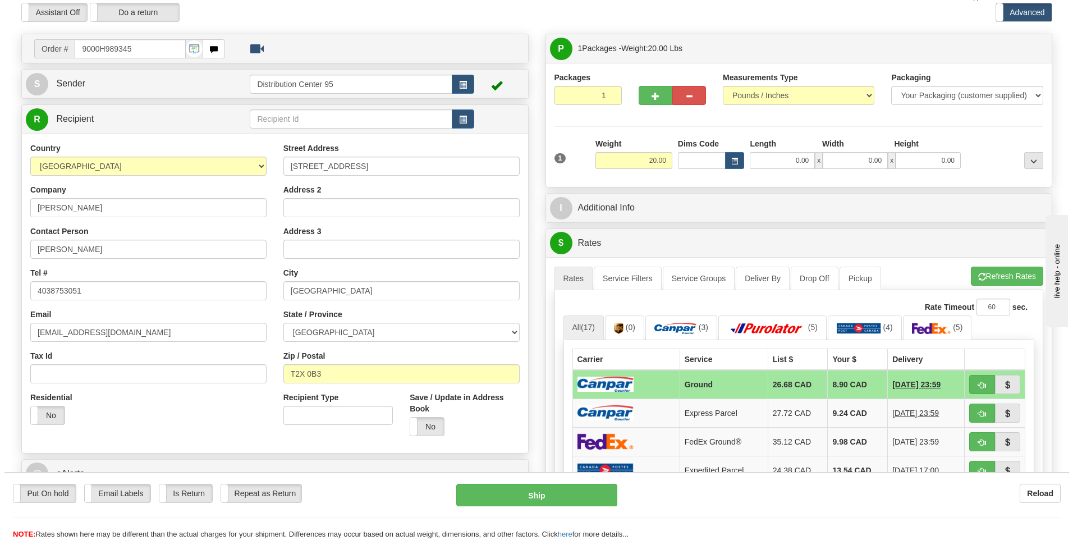
scroll to position [225, 0]
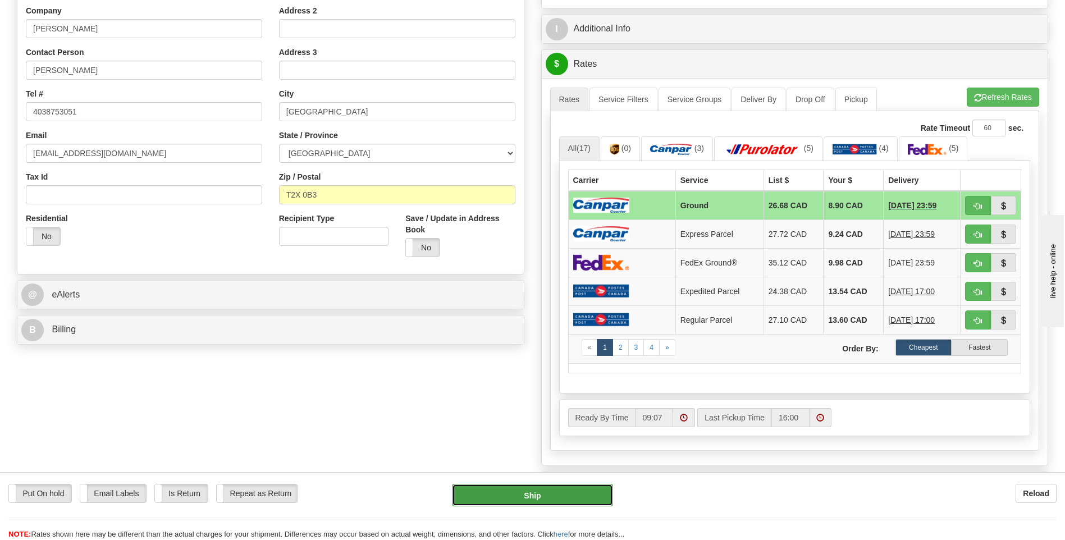
click at [554, 499] on button "Ship" at bounding box center [532, 495] width 161 height 22
type input "1"
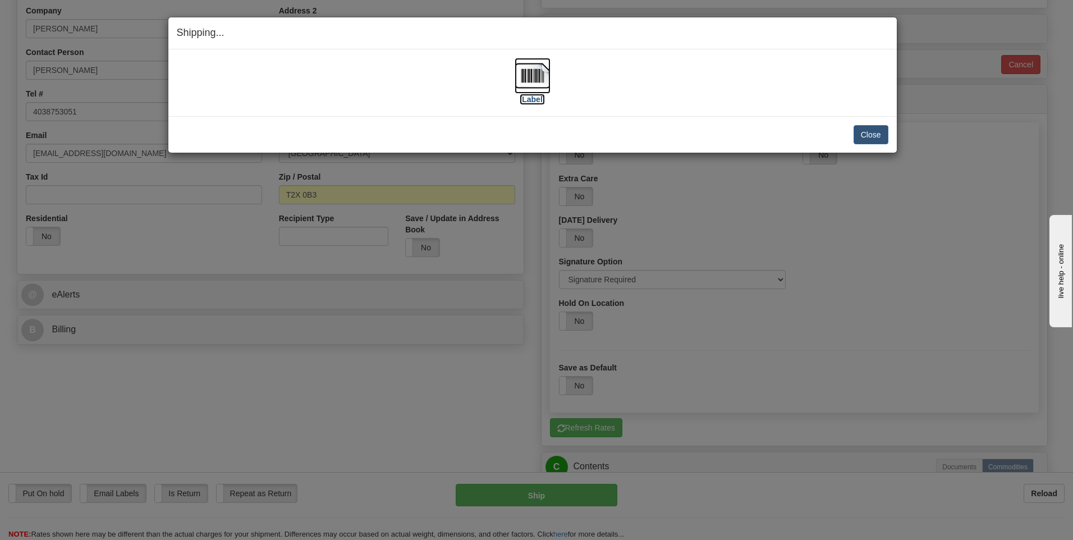
click at [539, 97] on label "[Label]" at bounding box center [533, 99] width 26 height 11
click at [876, 139] on button "Close" at bounding box center [871, 134] width 35 height 19
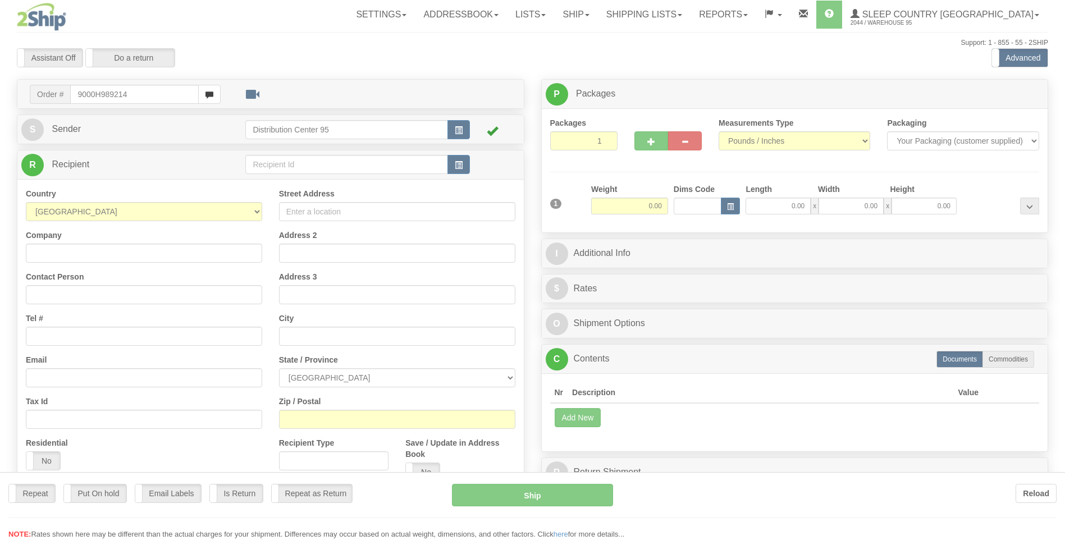
type input "9000H989214"
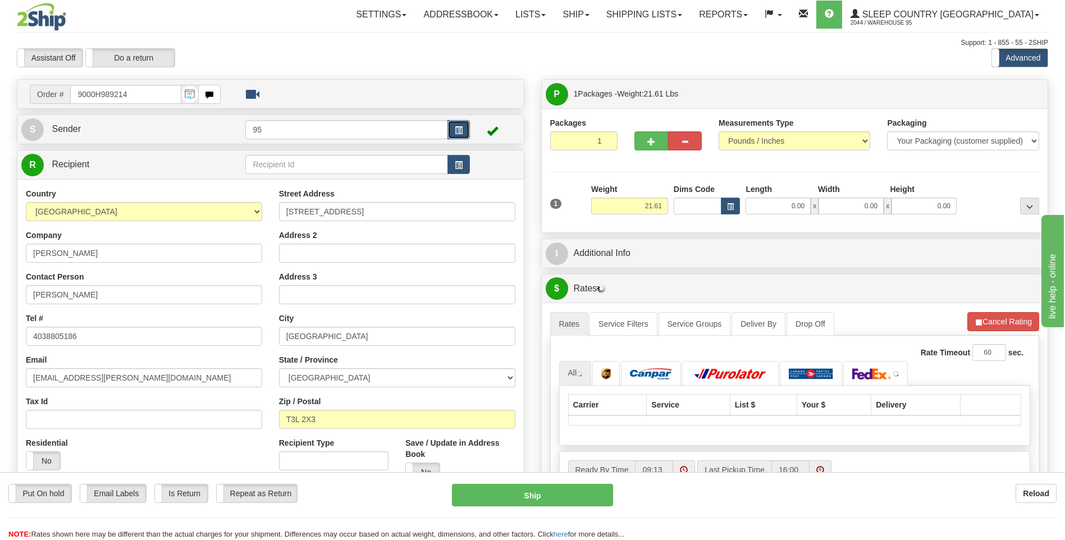
click at [458, 128] on span "button" at bounding box center [459, 130] width 8 height 7
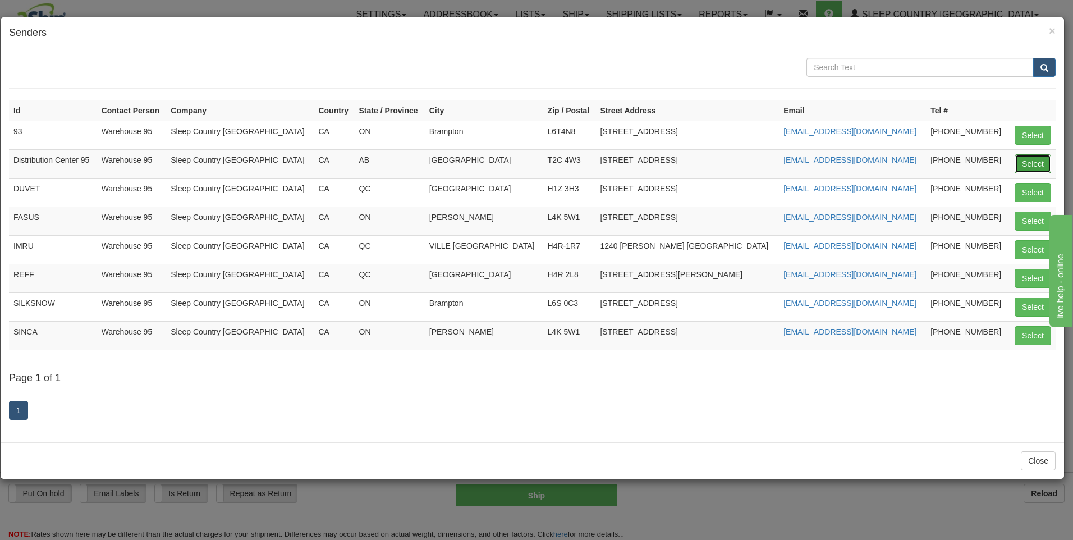
click at [1026, 158] on button "Select" at bounding box center [1033, 163] width 36 height 19
type input "Distribution Center 95"
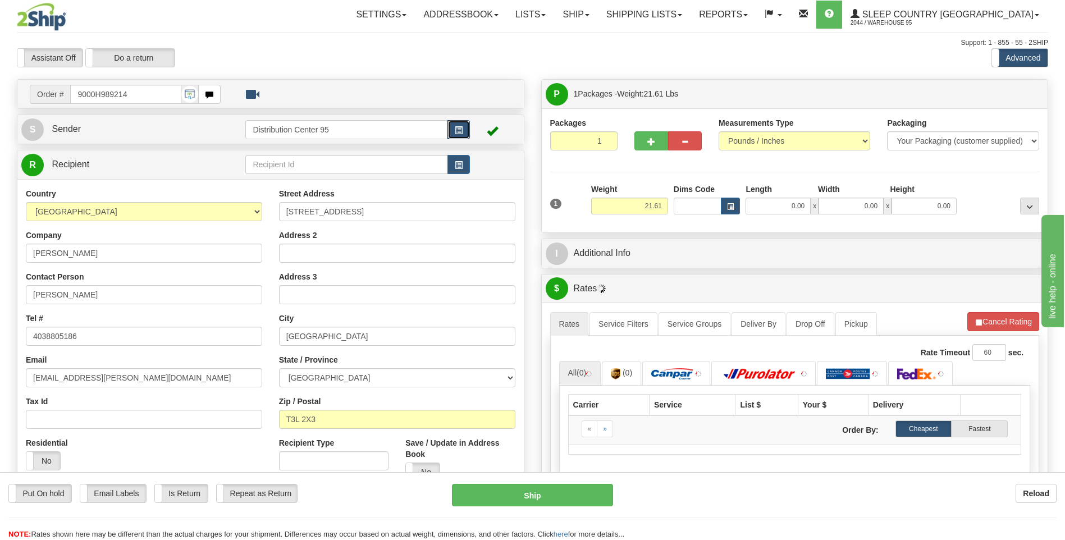
scroll to position [337, 0]
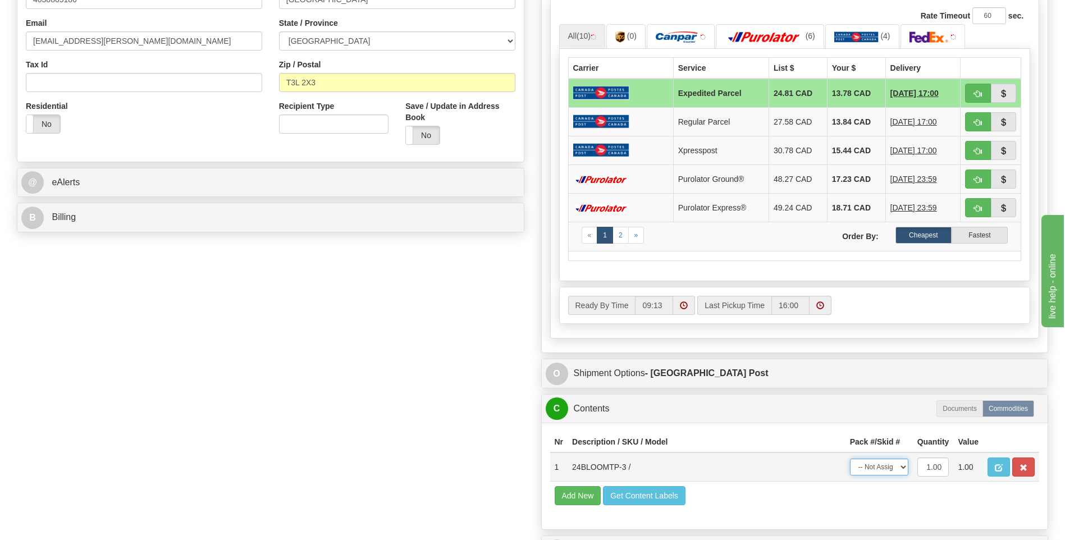
click at [879, 471] on select "-- Not Assigned -- Package 1" at bounding box center [879, 467] width 58 height 17
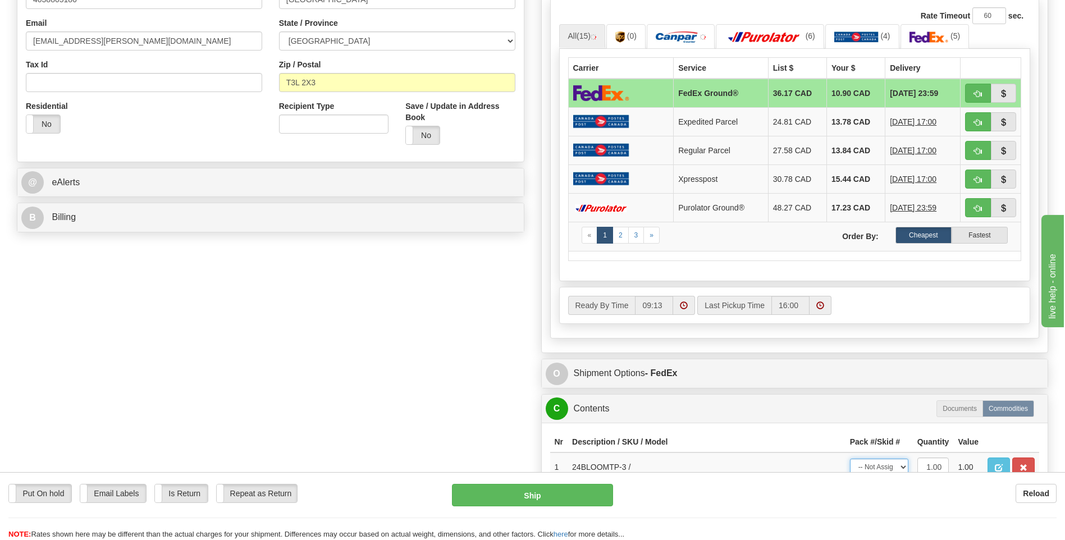
select select "0"
click at [850, 459] on select "-- Not Assigned -- Package 1" at bounding box center [879, 467] width 58 height 17
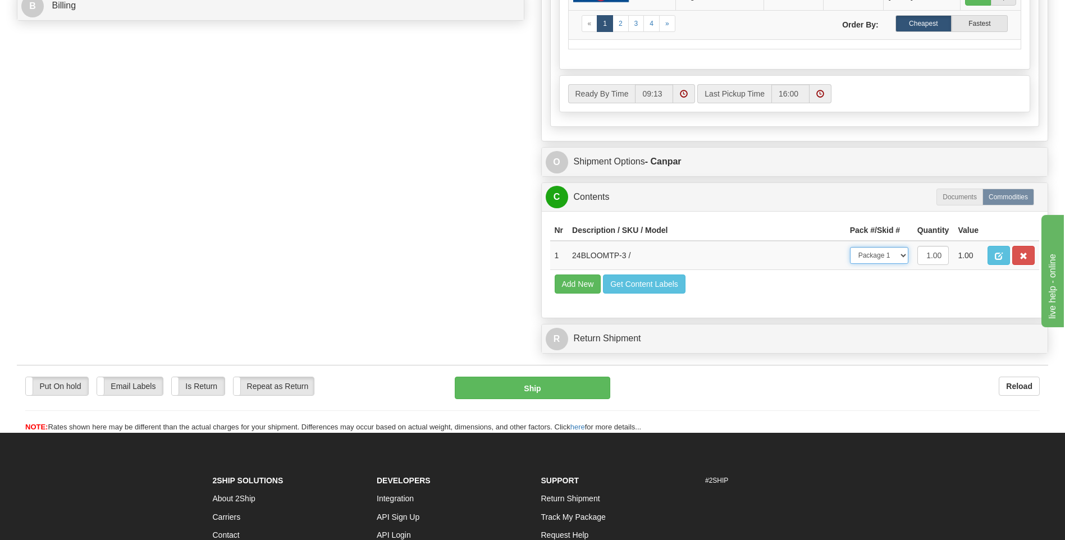
scroll to position [561, 0]
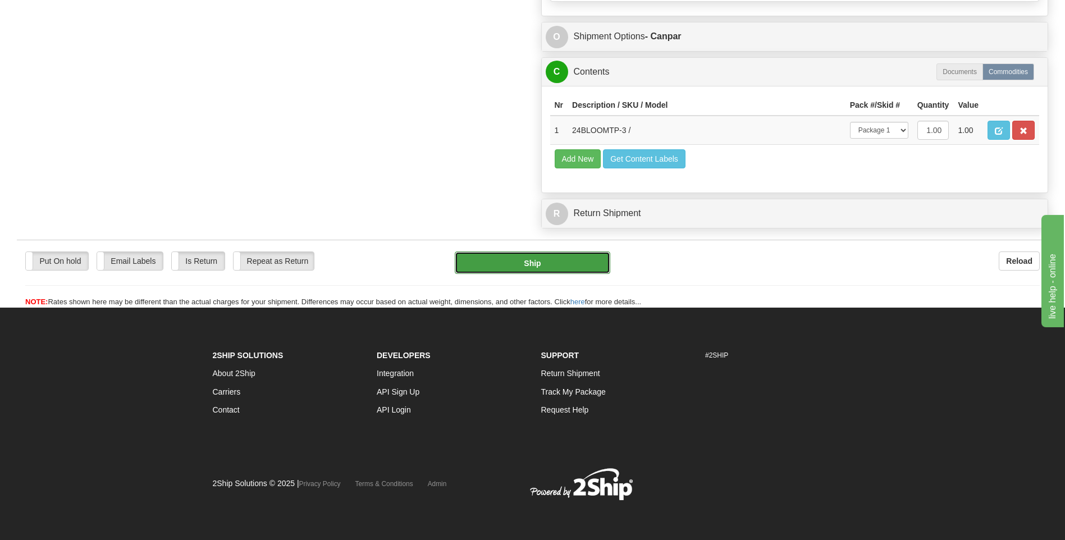
click at [590, 257] on button "Ship" at bounding box center [532, 263] width 155 height 22
type input "1"
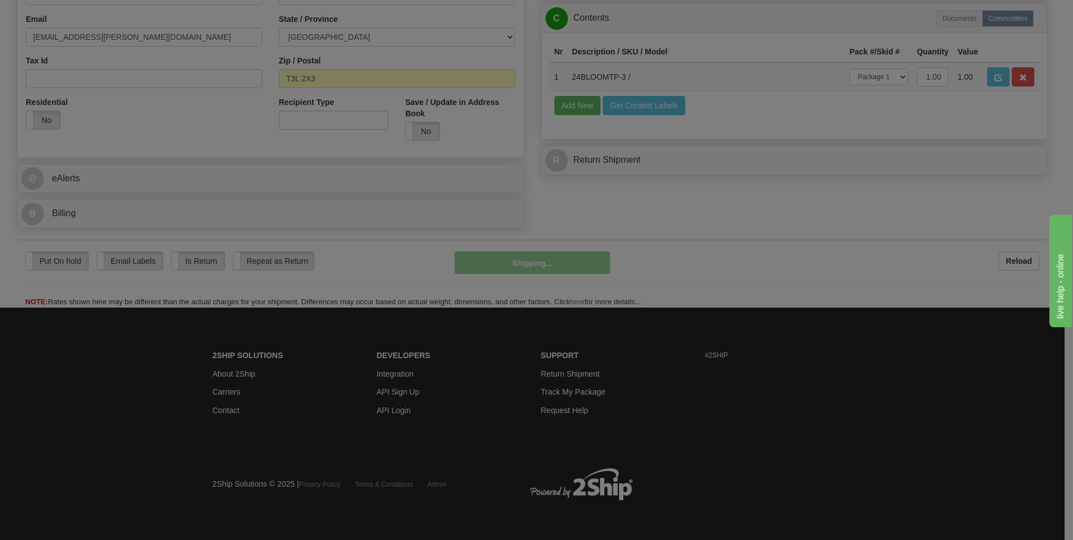
scroll to position [341, 0]
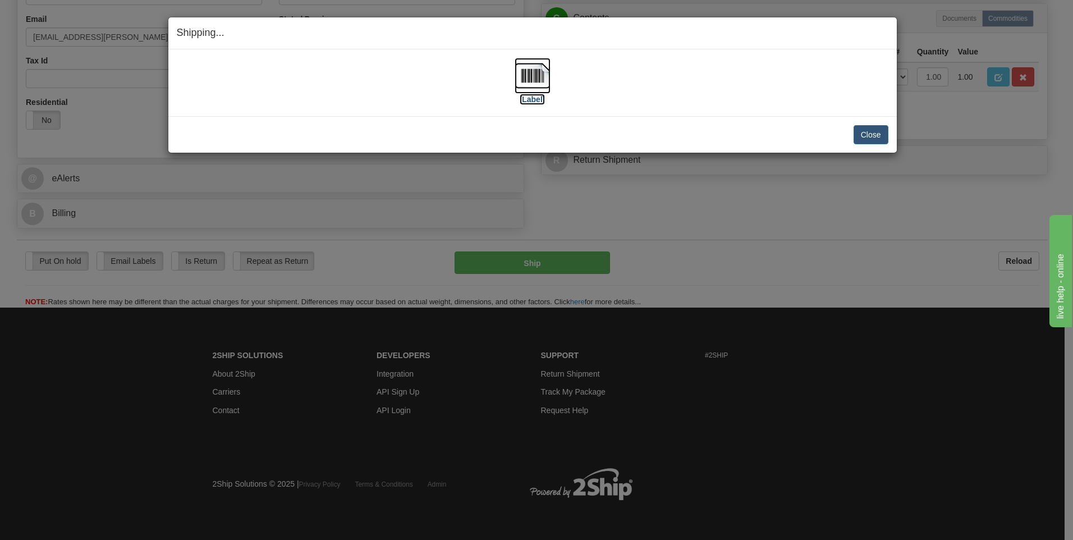
click at [526, 96] on label "[Label]" at bounding box center [533, 99] width 26 height 11
click at [856, 136] on button "Close" at bounding box center [871, 134] width 35 height 19
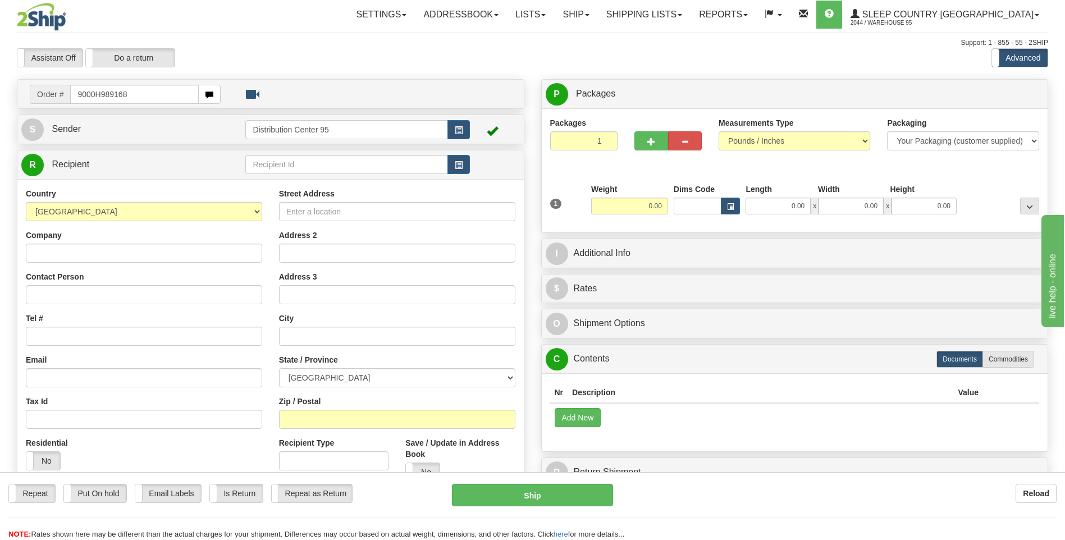
type input "9000H989168"
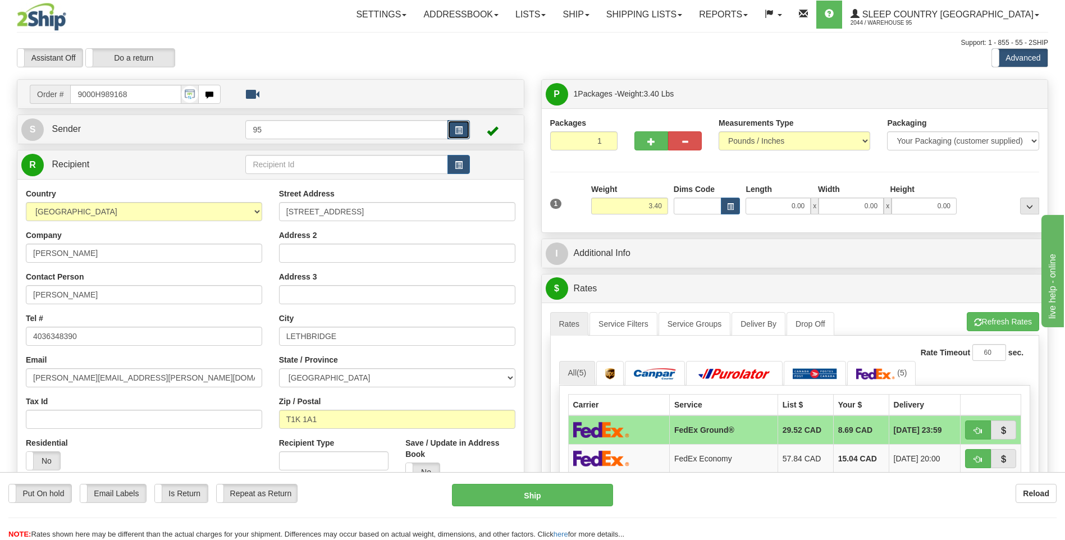
click at [467, 133] on button "button" at bounding box center [458, 129] width 22 height 19
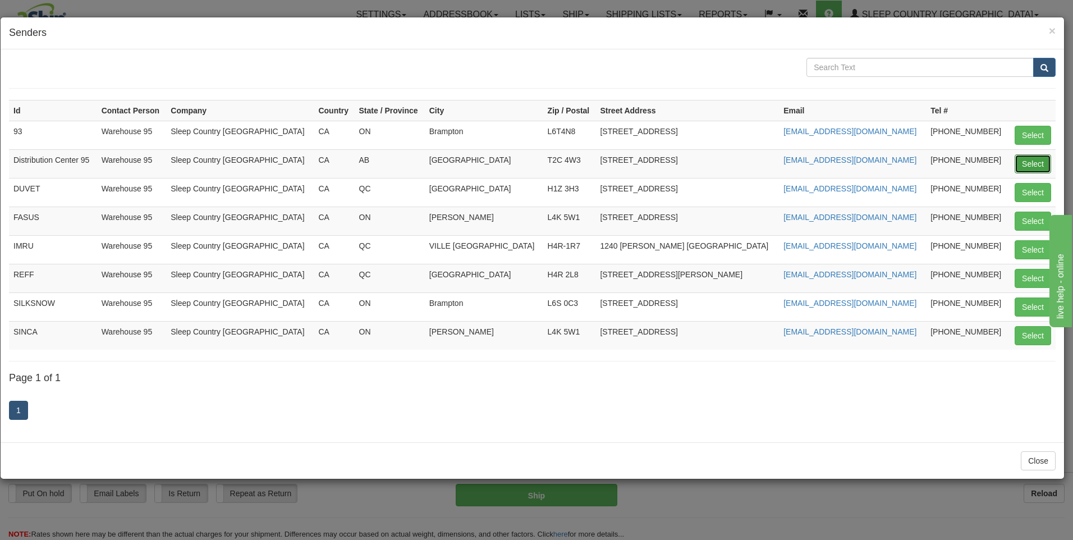
click at [1045, 162] on button "Select" at bounding box center [1033, 163] width 36 height 19
type input "Distribution Center 95"
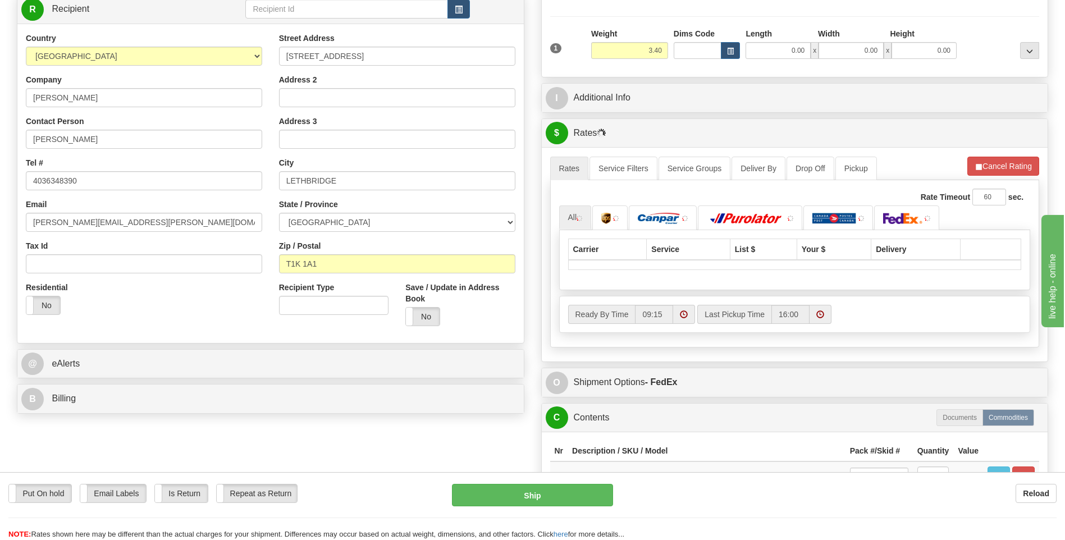
scroll to position [337, 0]
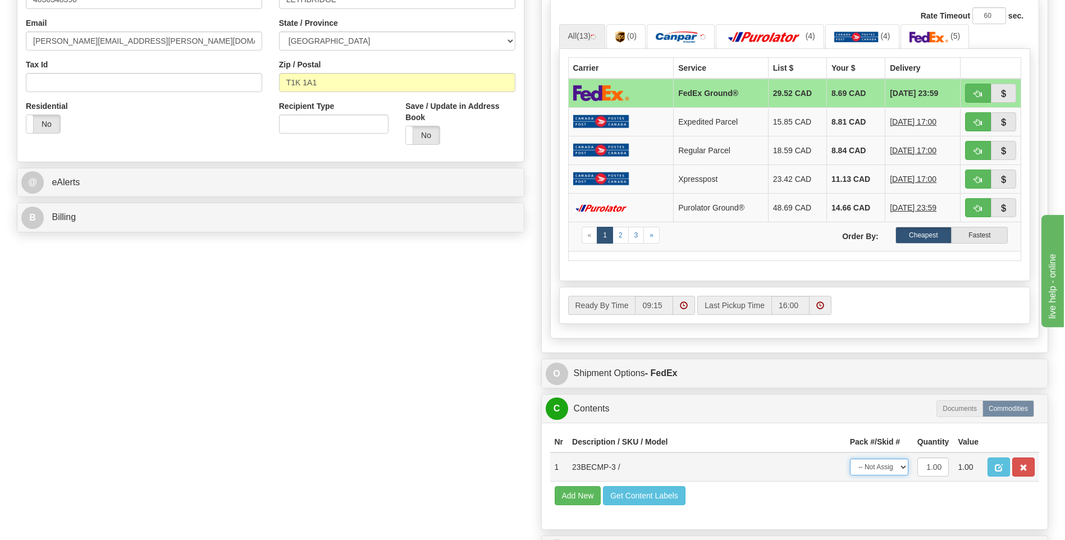
click at [887, 465] on select "-- Not Assigned -- Package 1" at bounding box center [879, 467] width 58 height 17
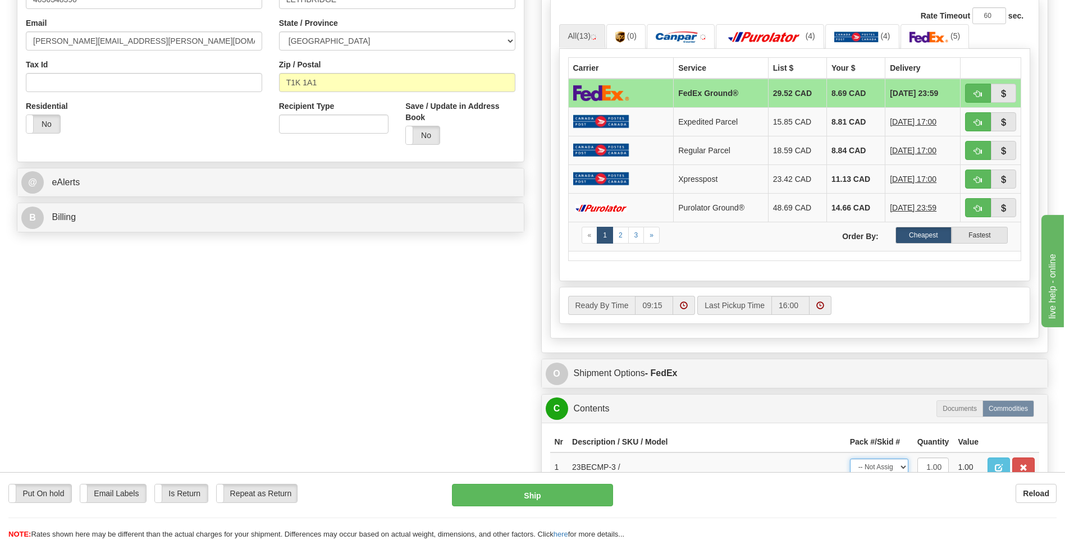
select select "0"
click at [850, 459] on select "-- Not Assigned -- Package 1" at bounding box center [879, 467] width 58 height 17
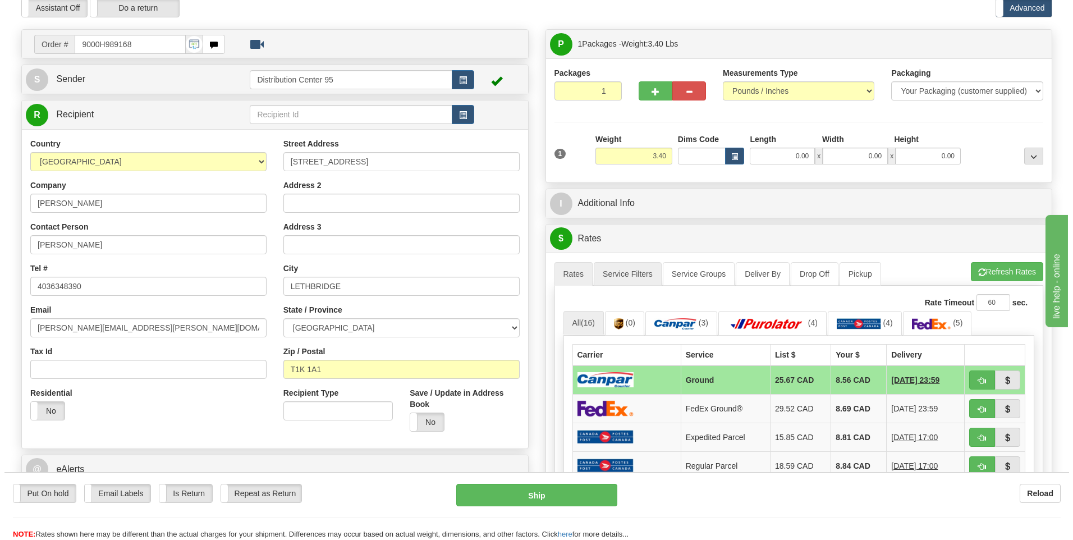
scroll to position [56, 0]
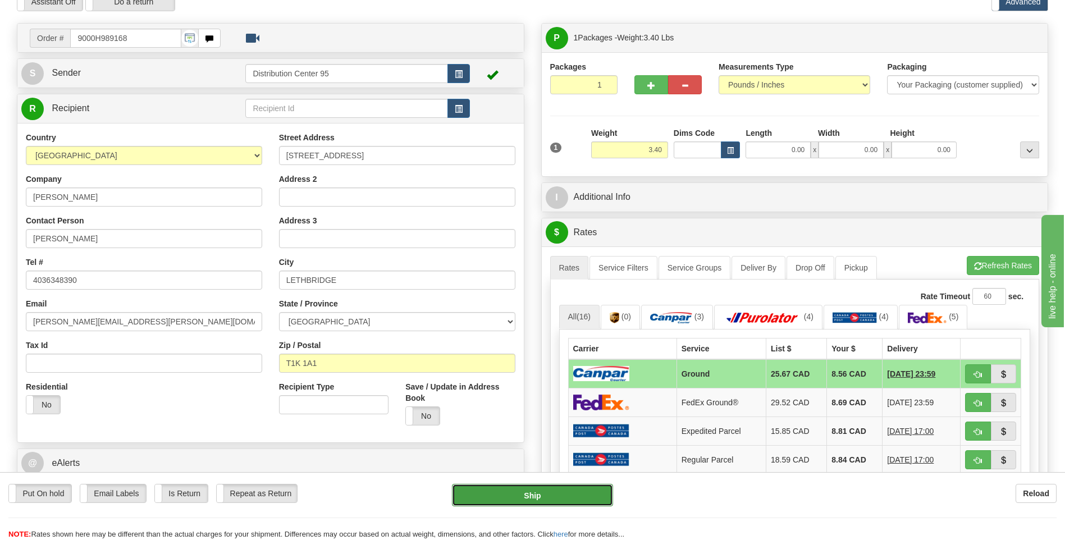
click at [569, 487] on button "Ship" at bounding box center [532, 495] width 161 height 22
type input "1"
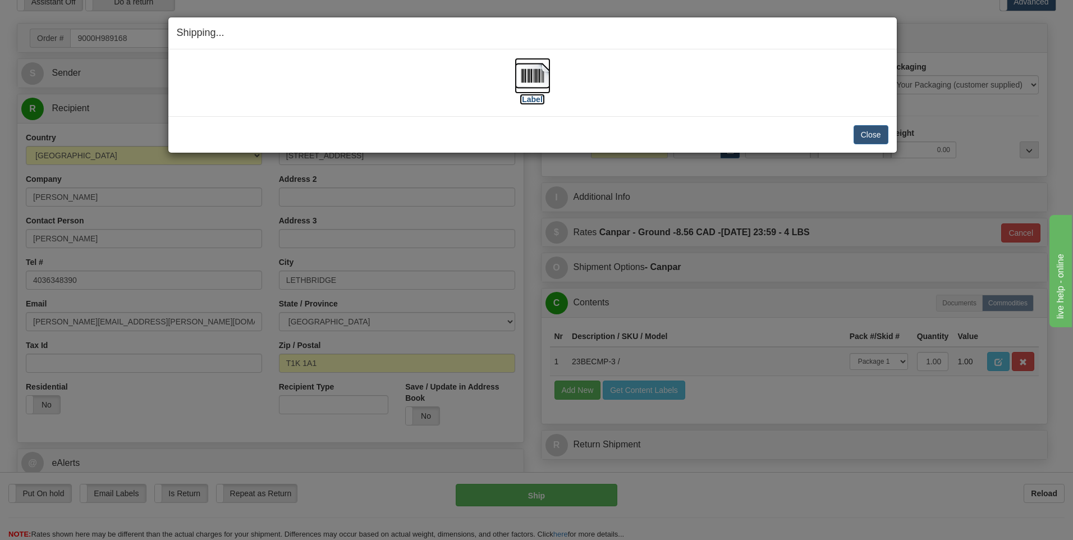
click at [541, 99] on label "[Label]" at bounding box center [533, 99] width 26 height 11
click at [878, 138] on button "Close" at bounding box center [871, 134] width 35 height 19
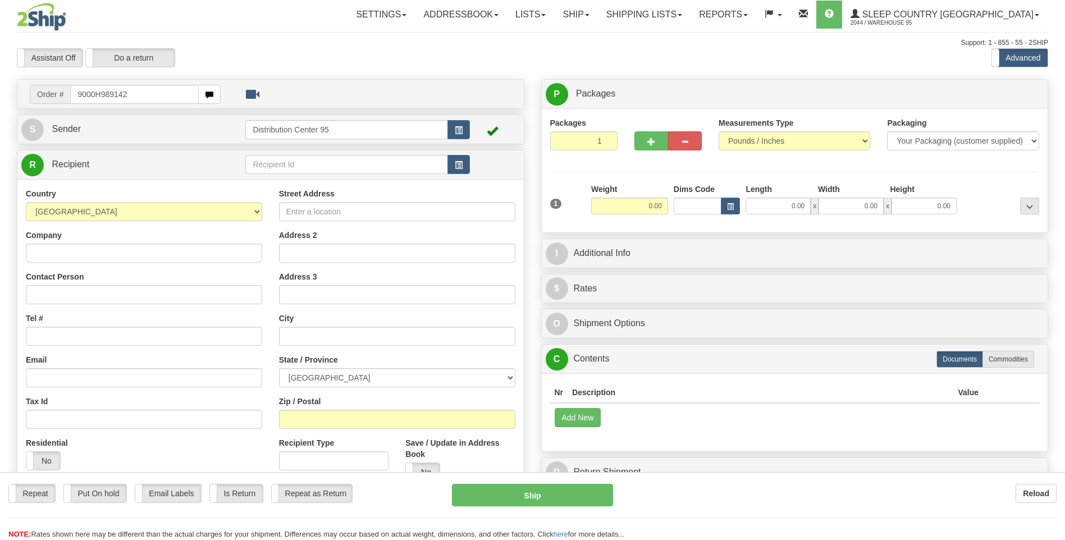
type input "9000H989142"
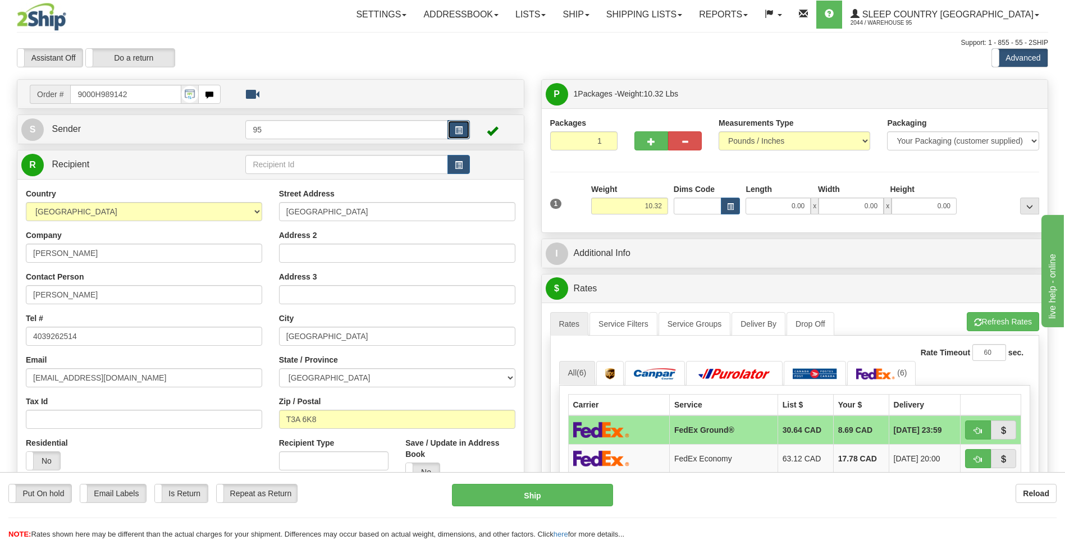
click at [459, 135] on button "button" at bounding box center [458, 129] width 22 height 19
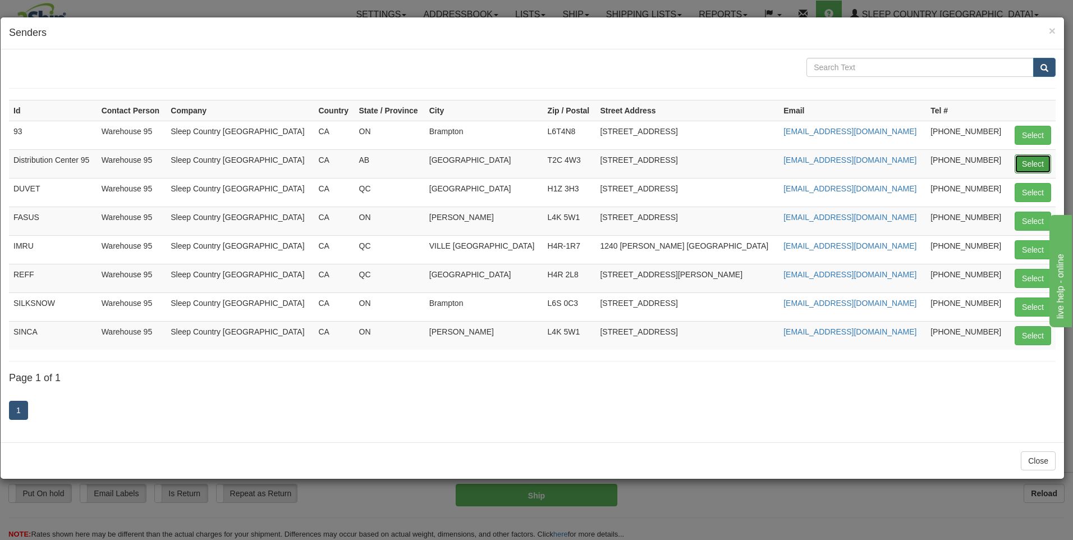
click at [1026, 164] on button "Select" at bounding box center [1033, 163] width 36 height 19
type input "Distribution Center 95"
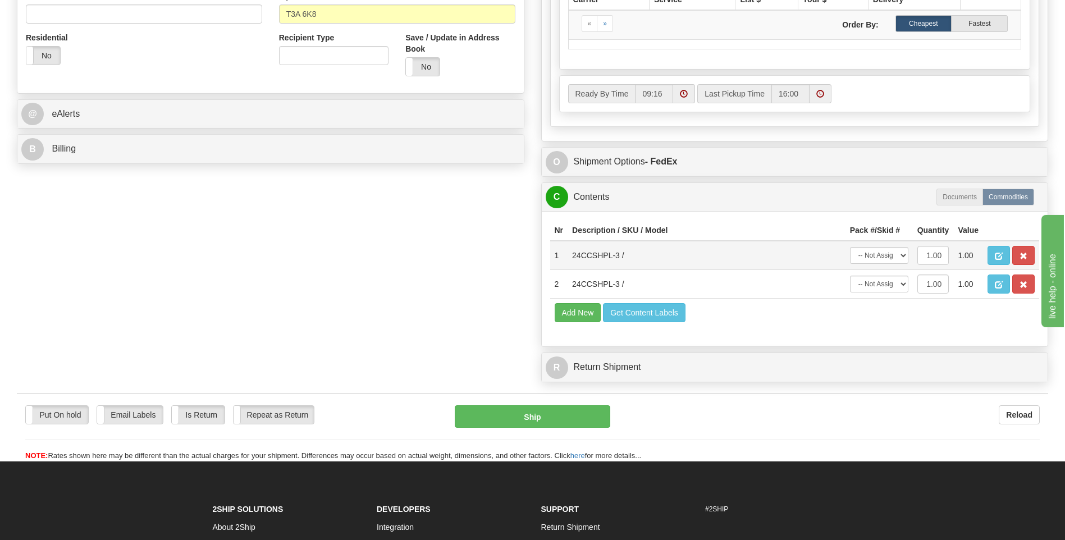
scroll to position [449, 0]
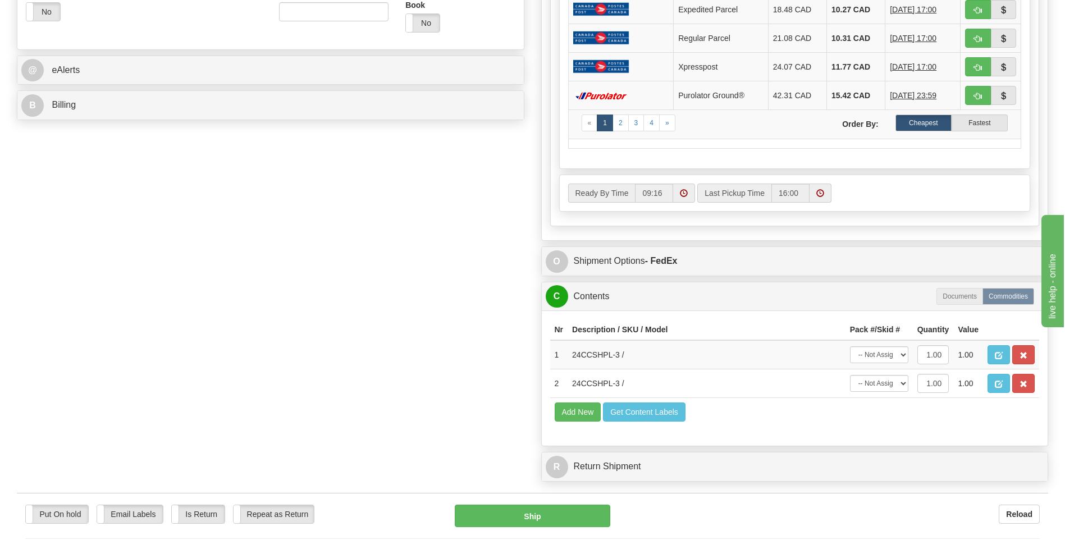
click at [888, 331] on th "Pack #/Skid #" at bounding box center [879, 329] width 67 height 21
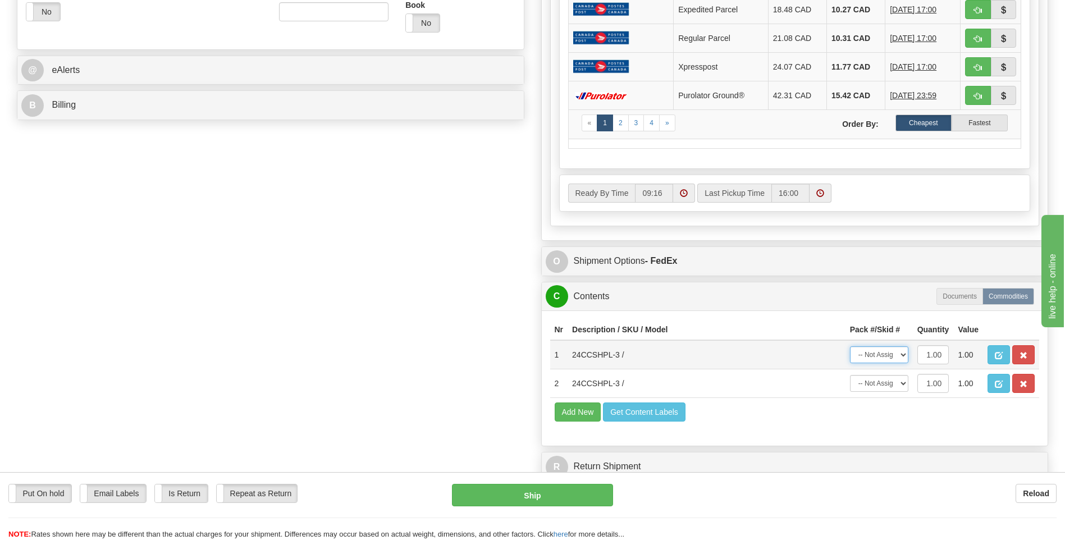
click at [892, 353] on select "-- Not Assigned -- Package 1" at bounding box center [879, 354] width 58 height 17
click at [887, 395] on td "-- Not Assigned -- Package 1" at bounding box center [879, 383] width 67 height 29
click at [891, 359] on select "-- Not Assigned -- Package 1" at bounding box center [879, 354] width 58 height 17
select select "0"
click at [850, 346] on select "-- Not Assigned -- Package 1" at bounding box center [879, 354] width 58 height 17
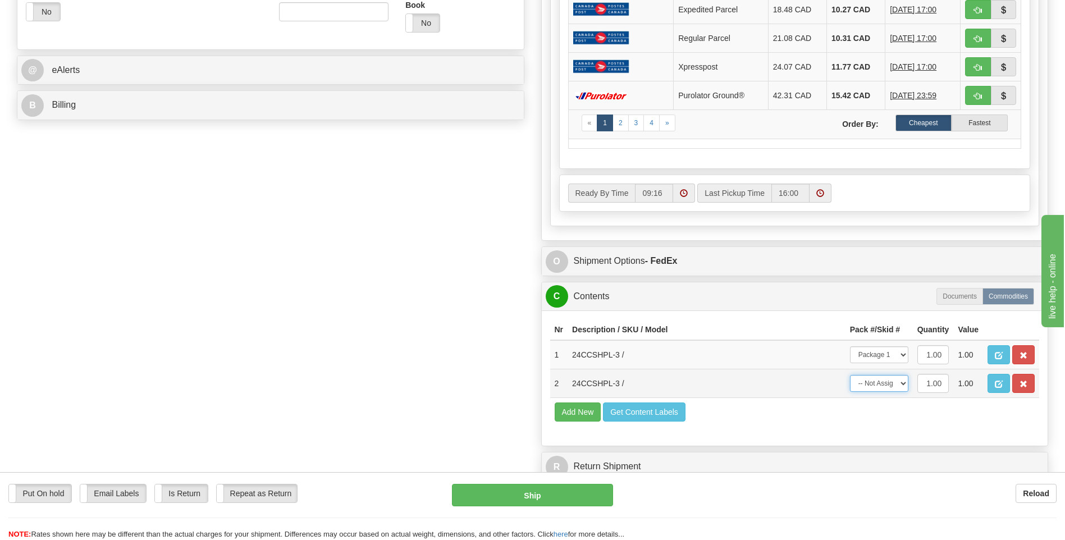
click at [890, 381] on select "-- Not Assigned -- Package 1" at bounding box center [879, 383] width 58 height 17
select select "0"
click at [850, 375] on select "-- Not Assigned -- Package 1" at bounding box center [879, 383] width 58 height 17
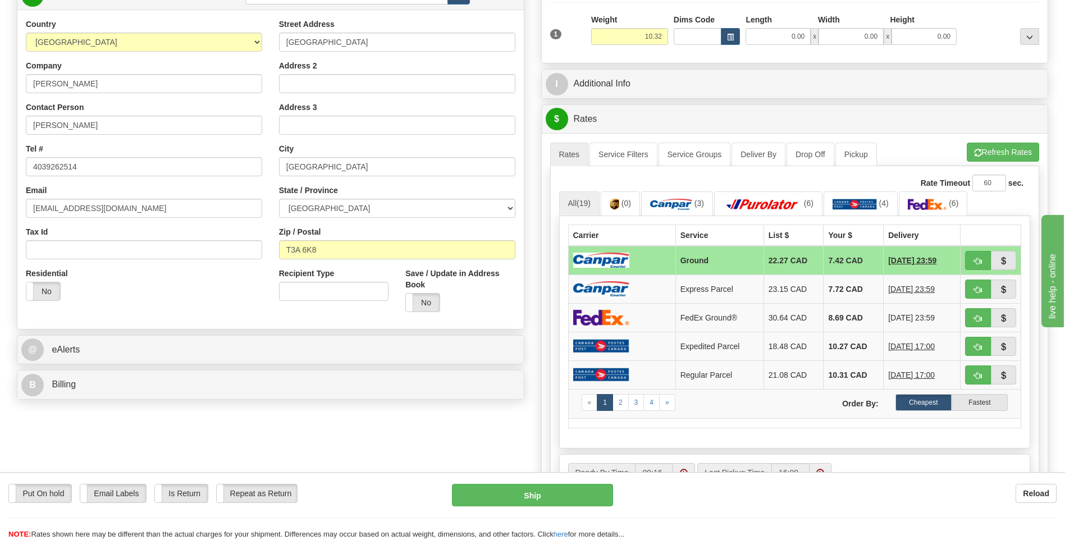
scroll to position [112, 0]
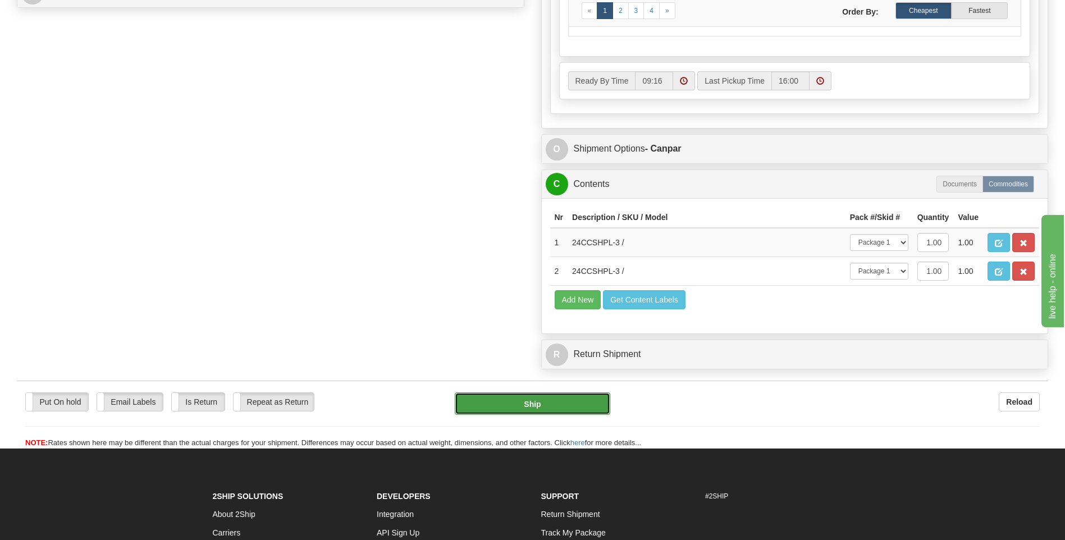
click at [577, 398] on button "Ship" at bounding box center [532, 403] width 155 height 22
type input "1"
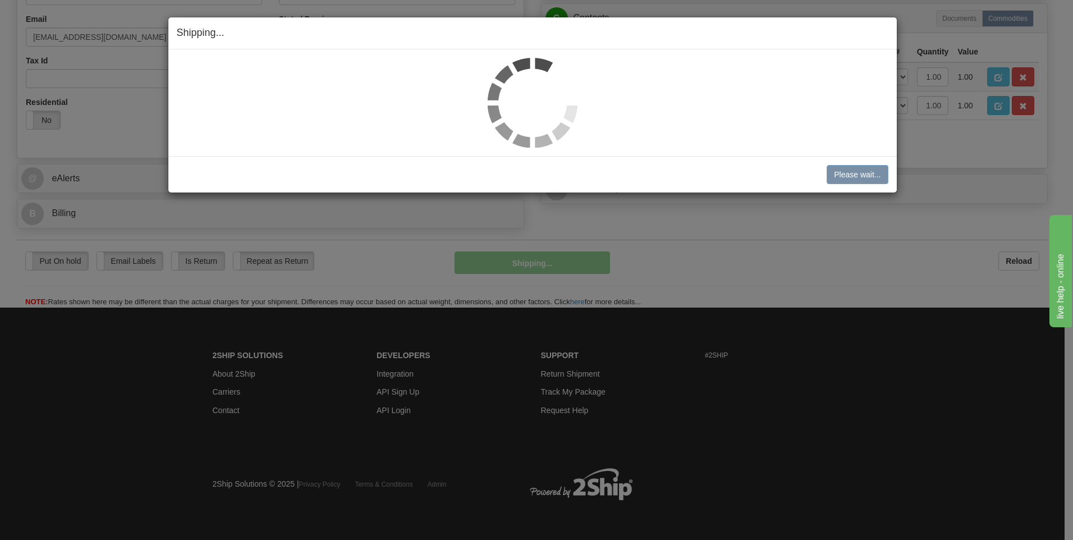
scroll to position [341, 0]
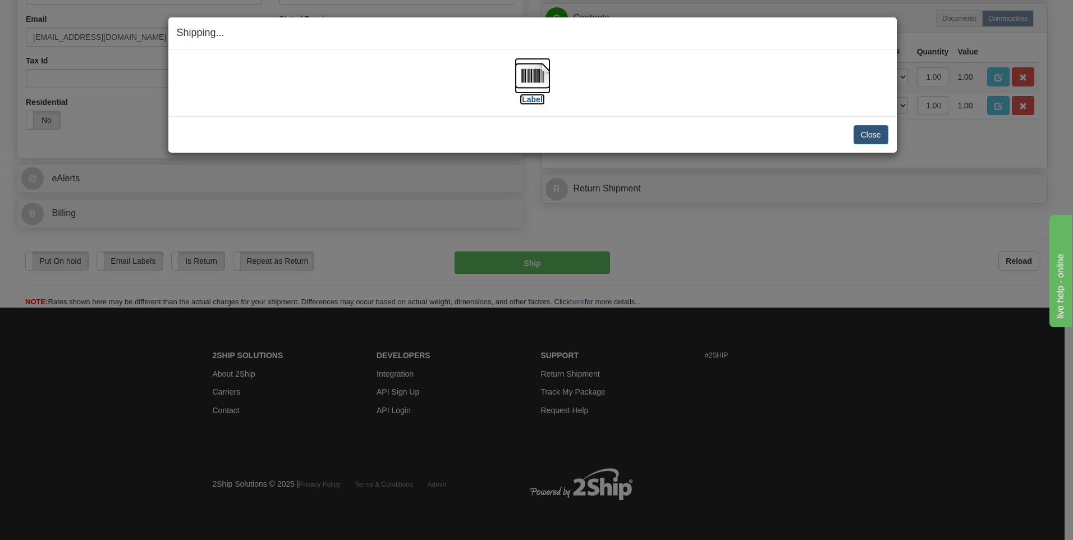
click at [530, 100] on label "[Label]" at bounding box center [533, 99] width 26 height 11
click at [869, 142] on button "Close" at bounding box center [871, 134] width 35 height 19
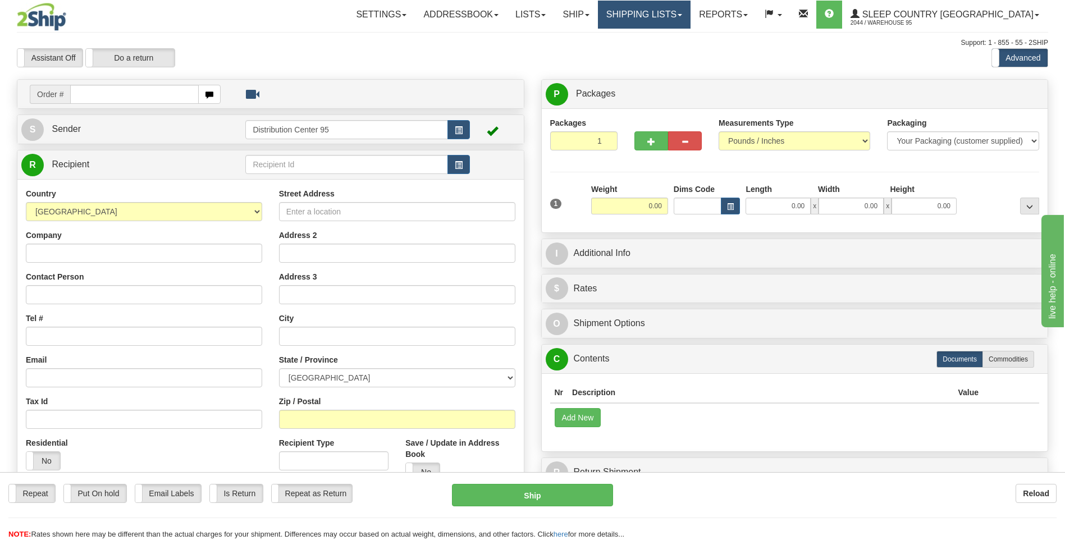
click at [684, 26] on link "Shipping lists" at bounding box center [644, 15] width 93 height 28
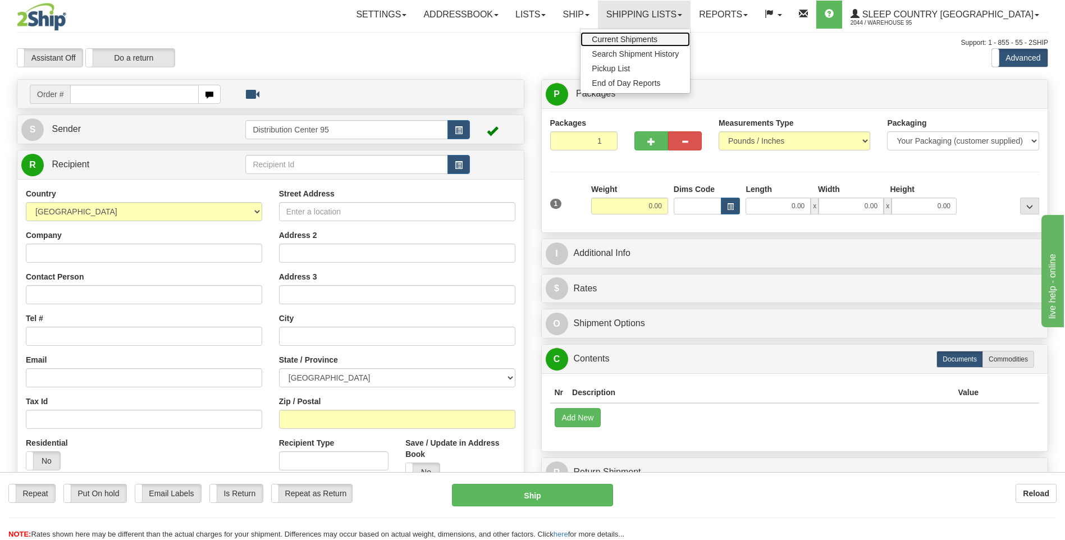
click at [657, 39] on span "Current Shipments" at bounding box center [625, 39] width 66 height 9
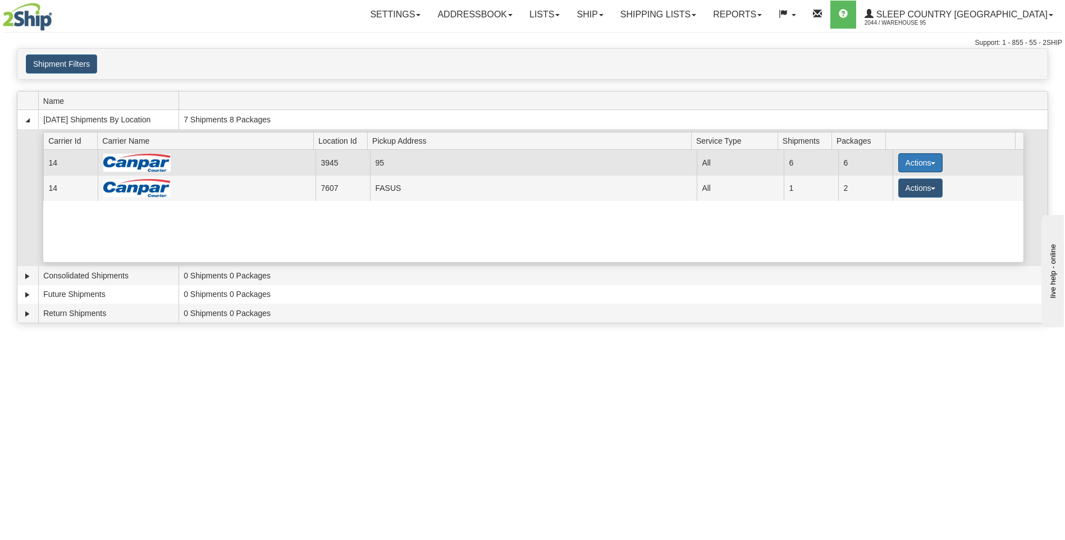
click at [931, 163] on span "button" at bounding box center [933, 163] width 4 height 2
click at [889, 200] on span "Close" at bounding box center [877, 198] width 26 height 8
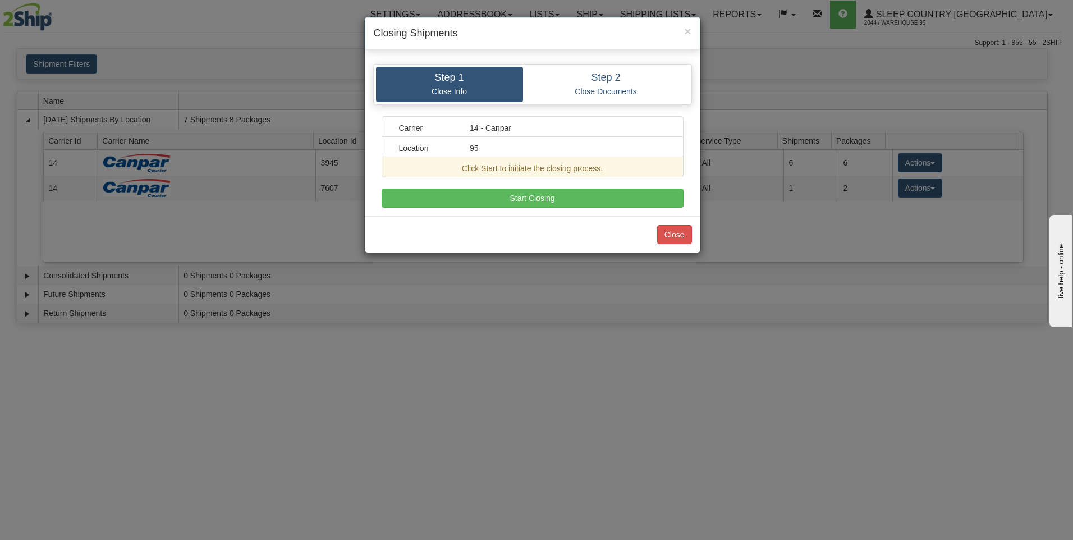
click at [528, 187] on div "Carrier 14 - Canpar Location 95 Click Start to initiate the closing process. A …" at bounding box center [533, 162] width 302 height 92
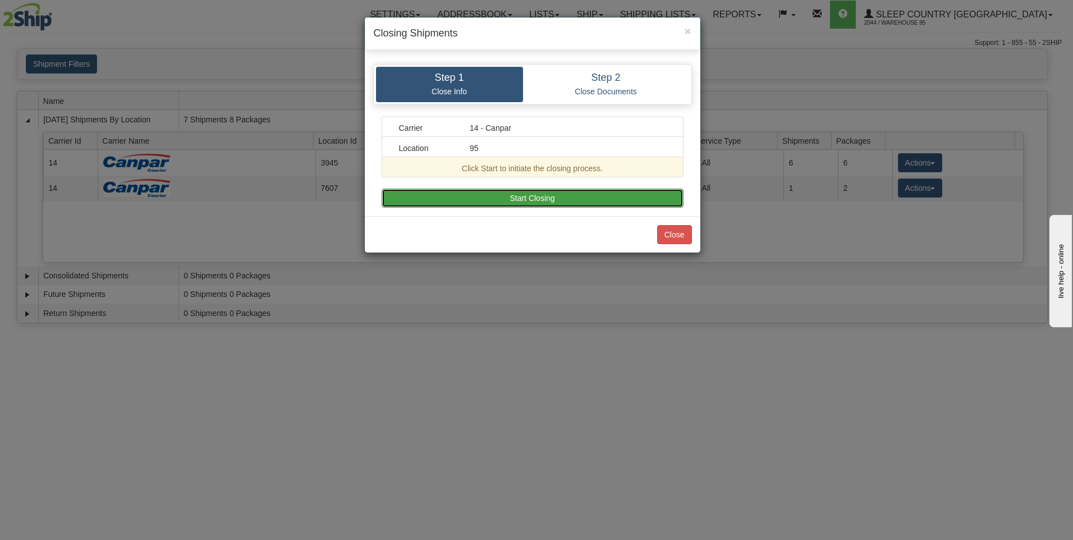
click at [523, 199] on button "Start Closing" at bounding box center [533, 198] width 302 height 19
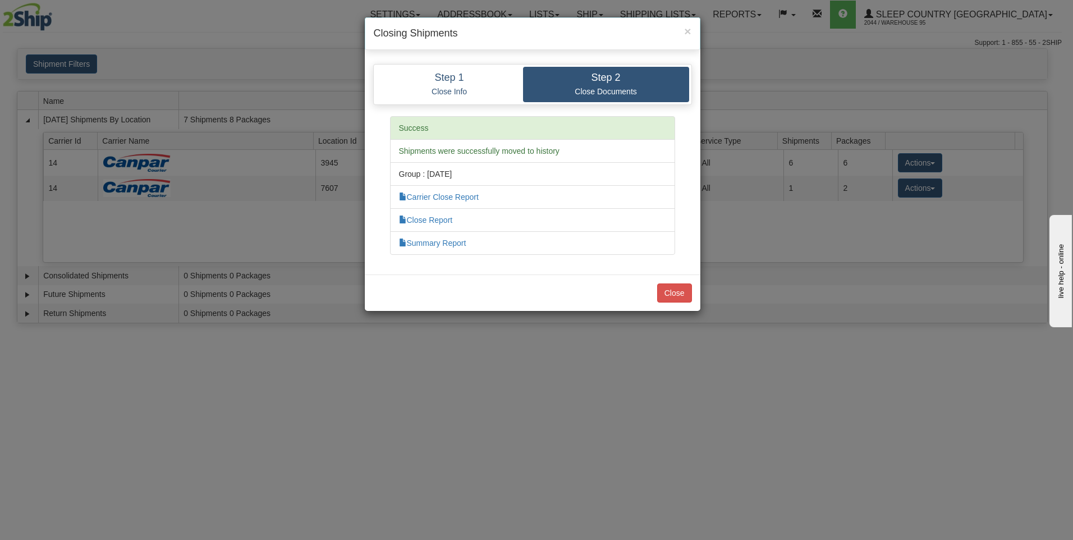
click at [441, 204] on li "Carrier Close Report" at bounding box center [532, 197] width 285 height 24
click at [444, 200] on link "Carrier Close Report" at bounding box center [439, 197] width 80 height 9
click at [445, 243] on link "Summary Report" at bounding box center [432, 243] width 67 height 9
click at [674, 288] on button "Close" at bounding box center [674, 293] width 35 height 19
